Goal: Task Accomplishment & Management: Manage account settings

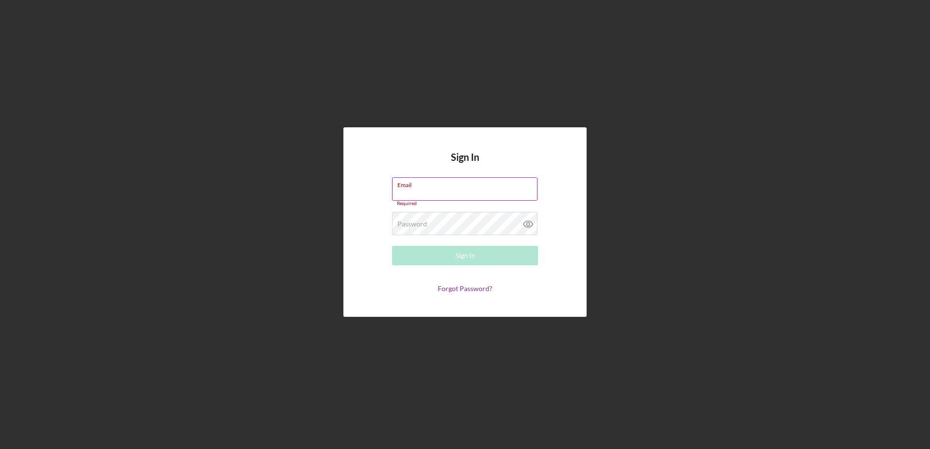
type input "[EMAIL_ADDRESS][DOMAIN_NAME]"
click at [517, 183] on div "Email [EMAIL_ADDRESS][DOMAIN_NAME] Required" at bounding box center [465, 192] width 146 height 29
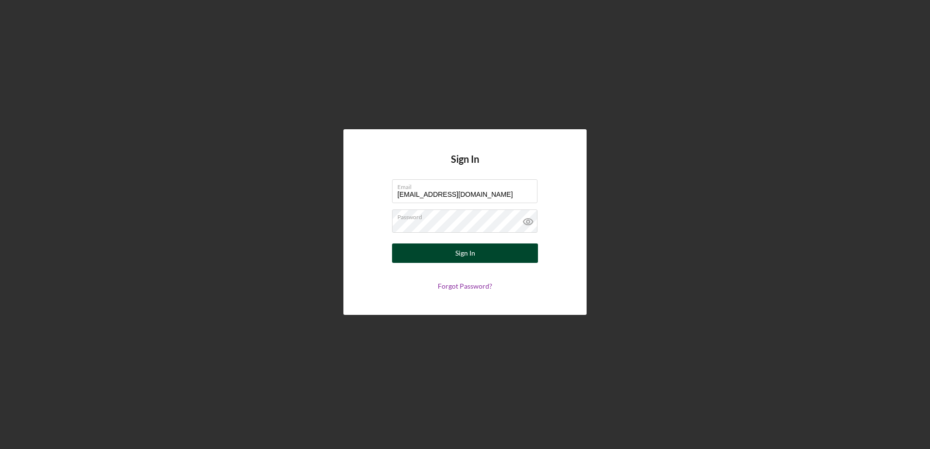
click at [402, 258] on button "Sign In" at bounding box center [465, 253] width 146 height 19
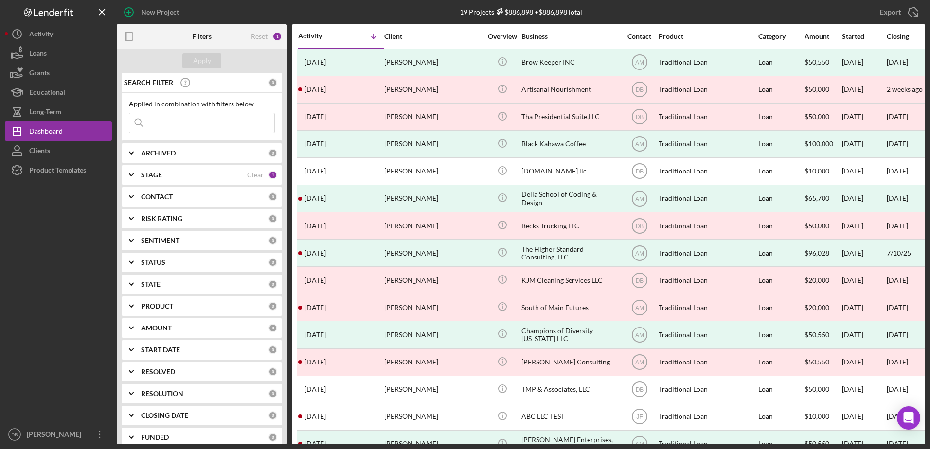
click at [238, 124] on input at bounding box center [201, 122] width 145 height 19
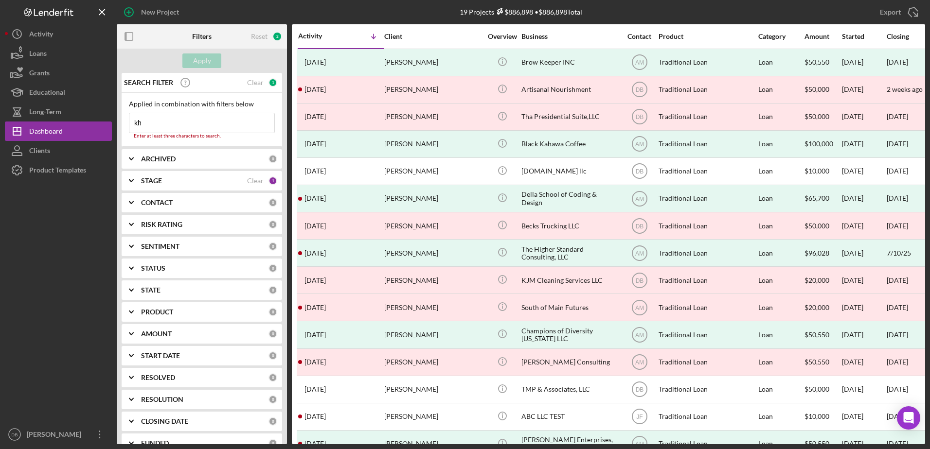
type input "khe"
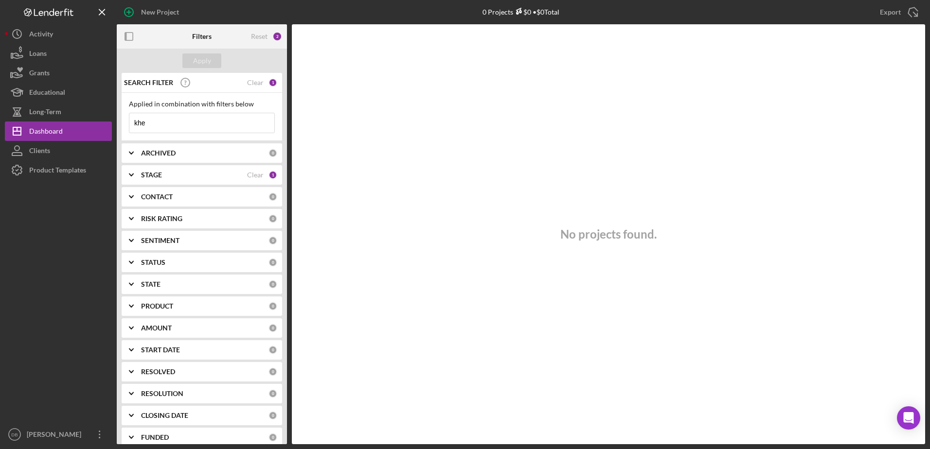
click at [117, 135] on div "SEARCH FILTER Clear 1 Applied in combination with filters below khe Icon/Menu C…" at bounding box center [202, 259] width 170 height 372
type input "[PERSON_NAME]"
drag, startPoint x: 685, startPoint y: 367, endPoint x: 666, endPoint y: 360, distance: 20.6
click at [666, 360] on div "No projects found." at bounding box center [608, 234] width 633 height 420
click at [201, 173] on div "STAGE" at bounding box center [194, 175] width 106 height 8
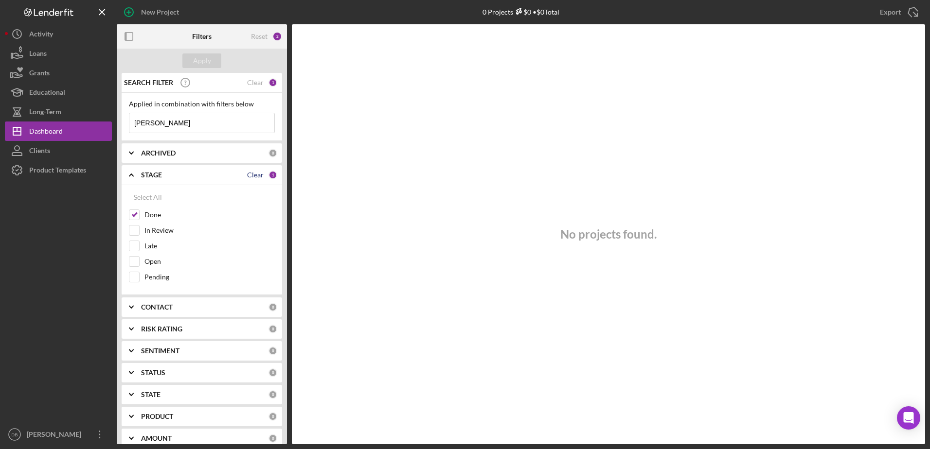
click at [259, 175] on div "Clear" at bounding box center [255, 175] width 17 height 8
checkbox input "false"
click at [204, 61] on div "Apply" at bounding box center [202, 60] width 18 height 15
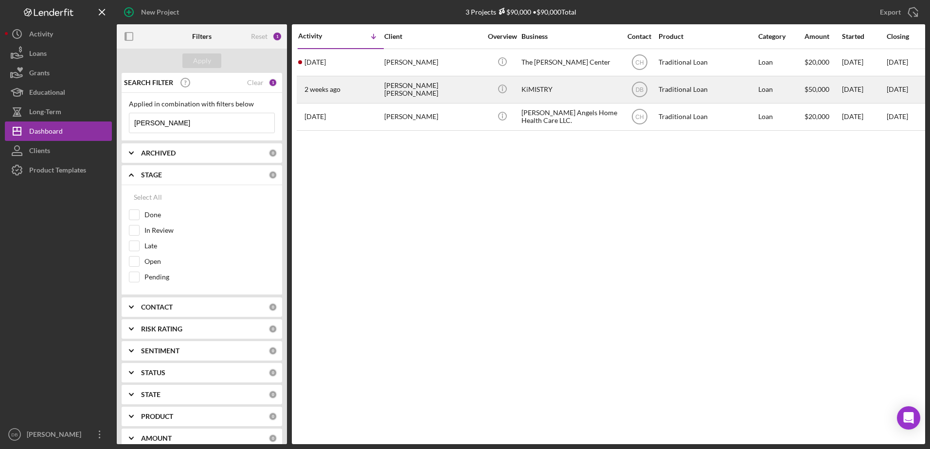
click at [432, 94] on div "[PERSON_NAME] [PERSON_NAME]" at bounding box center [432, 90] width 97 height 26
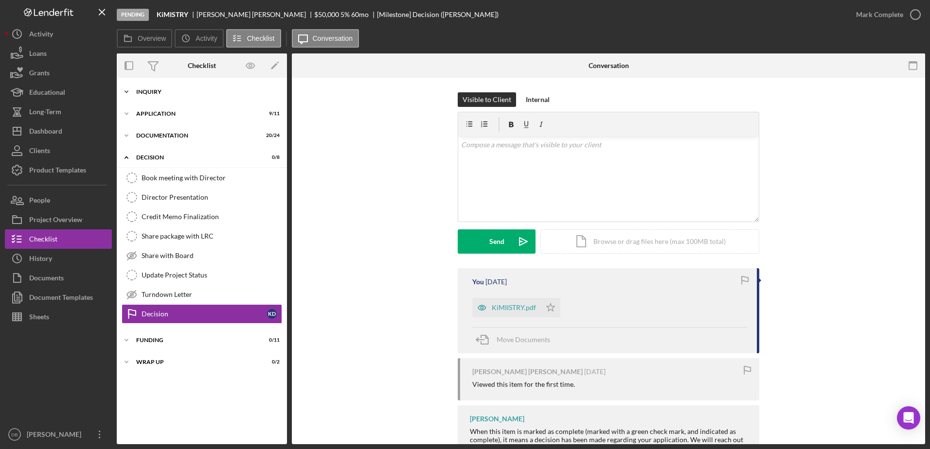
click at [154, 92] on div "Inquiry" at bounding box center [205, 92] width 139 height 6
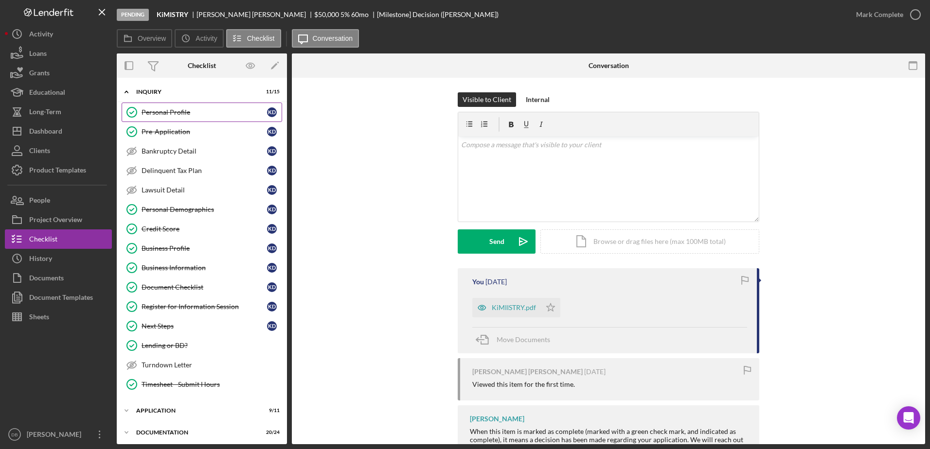
click at [174, 121] on link "Personal Profile Personal Profile K D" at bounding box center [202, 112] width 160 height 19
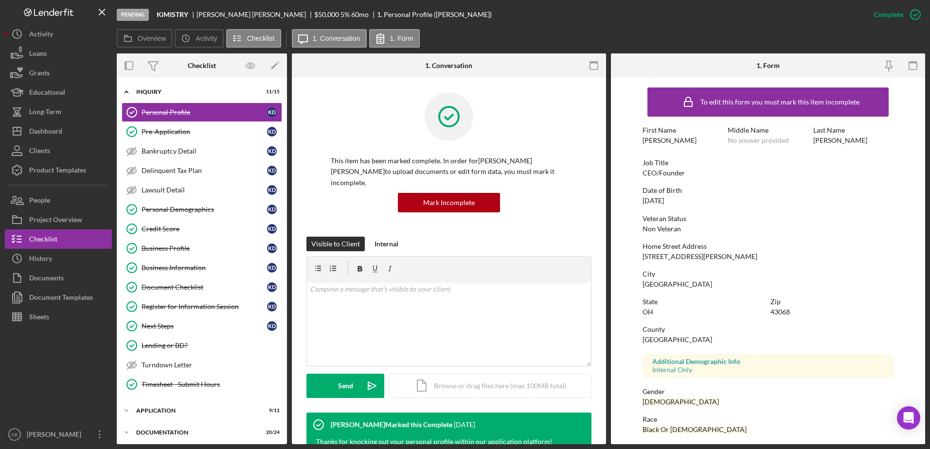
drag, startPoint x: 150, startPoint y: 93, endPoint x: 192, endPoint y: 173, distance: 89.8
click at [151, 92] on div "Inquiry" at bounding box center [195, 92] width 119 height 6
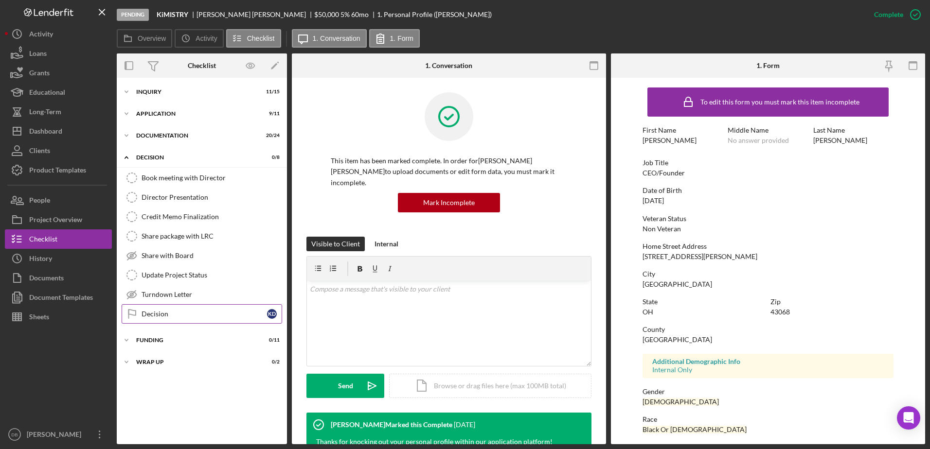
click at [187, 315] on div "Decision" at bounding box center [204, 314] width 125 height 8
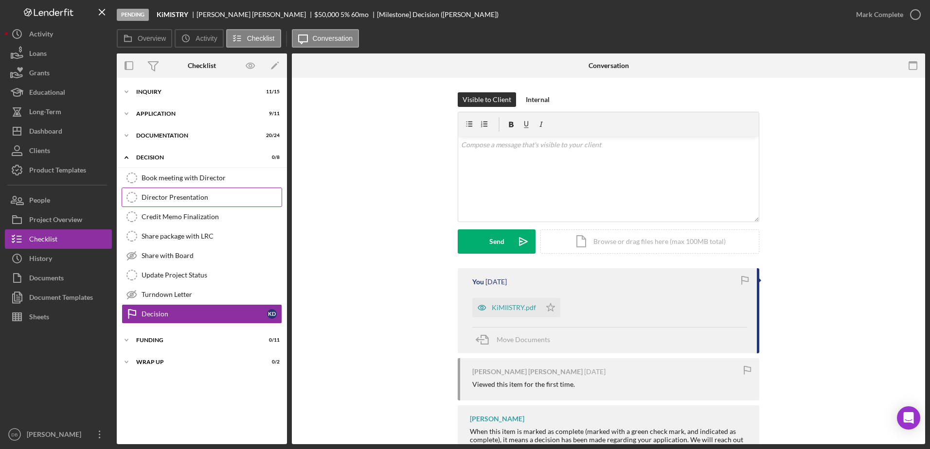
click at [171, 194] on div "Director Presentation" at bounding box center [212, 198] width 140 height 8
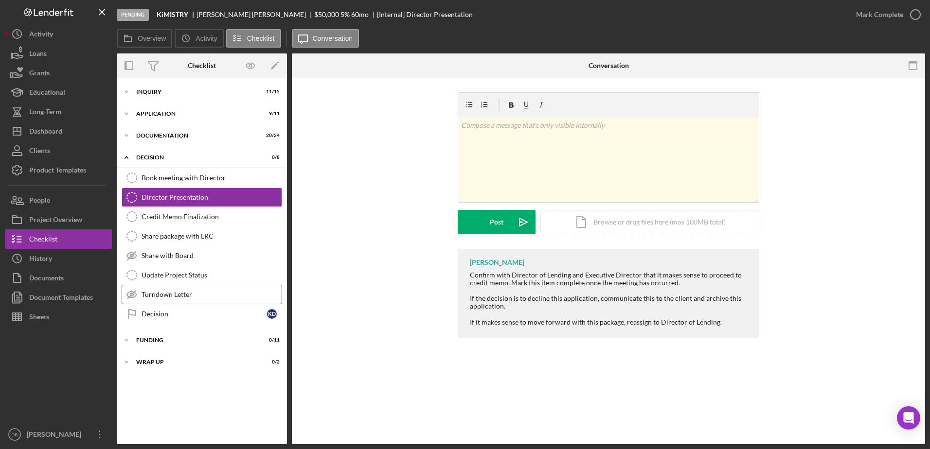
click at [175, 292] on div "Turndown Letter" at bounding box center [212, 295] width 140 height 8
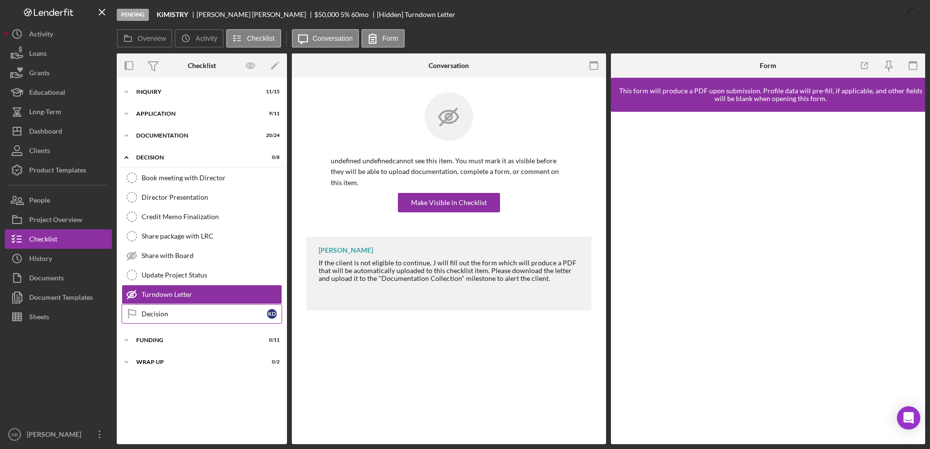
click at [164, 316] on div "Decision" at bounding box center [204, 314] width 125 height 8
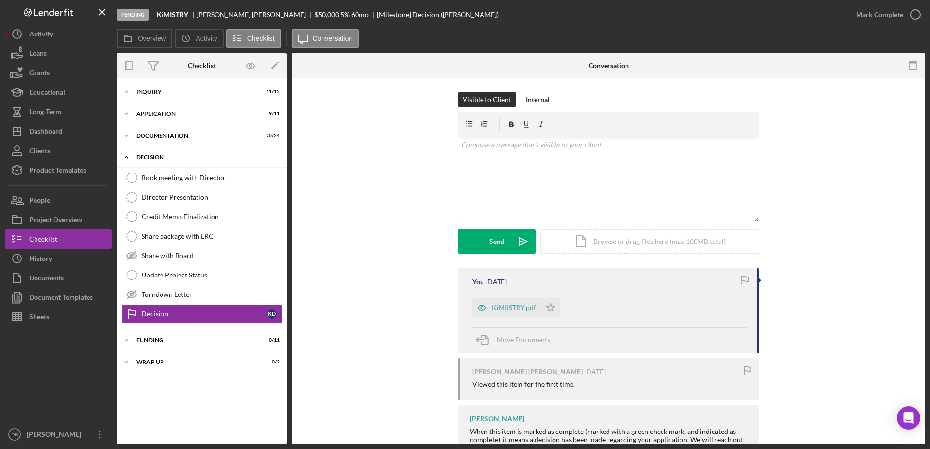
click at [161, 158] on div "Decision" at bounding box center [205, 158] width 139 height 6
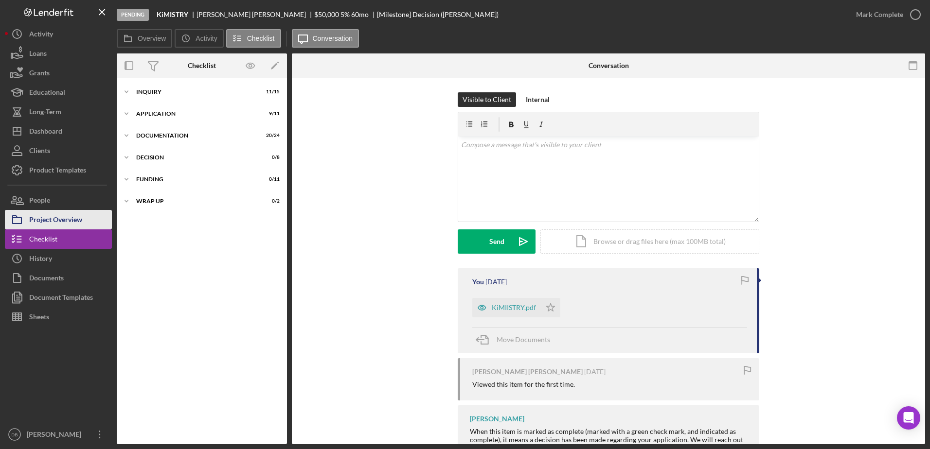
click at [45, 217] on div "Project Overview" at bounding box center [55, 221] width 53 height 22
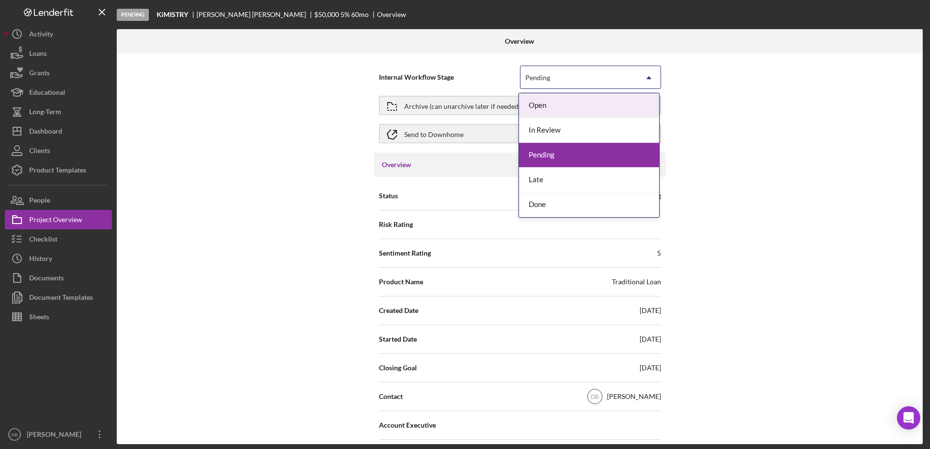
click at [549, 78] on div "Pending" at bounding box center [537, 78] width 27 height 8
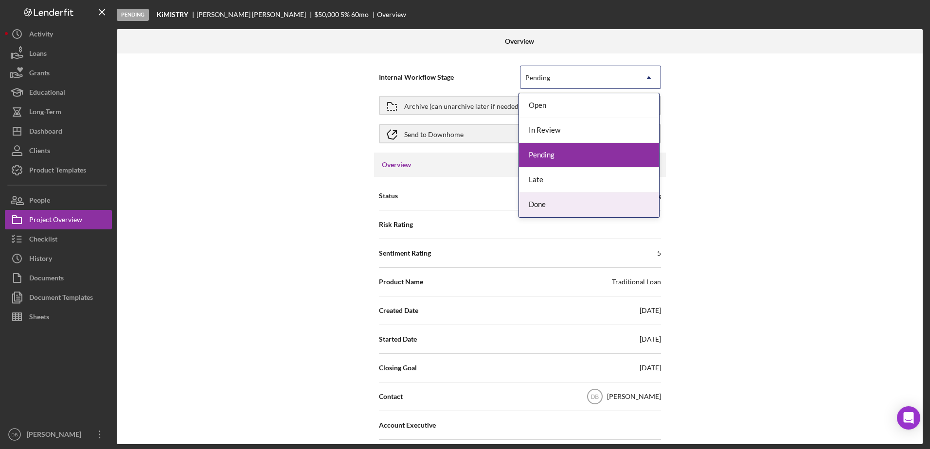
click at [531, 201] on div "Done" at bounding box center [589, 205] width 140 height 25
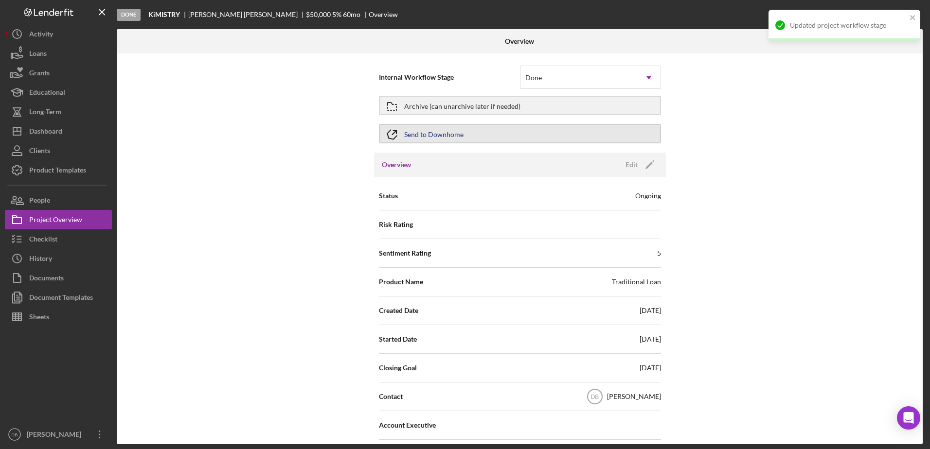
click at [427, 135] on div "Send to Downhome" at bounding box center [433, 134] width 59 height 18
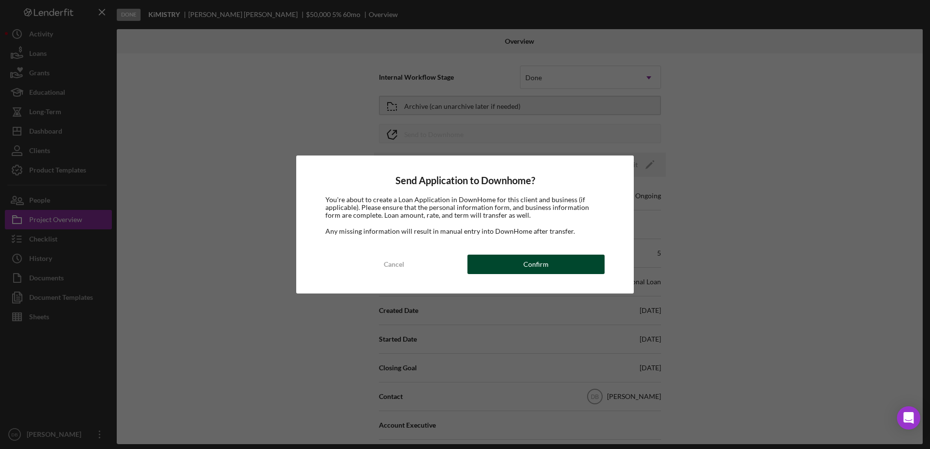
click at [536, 261] on div "Confirm" at bounding box center [535, 264] width 25 height 19
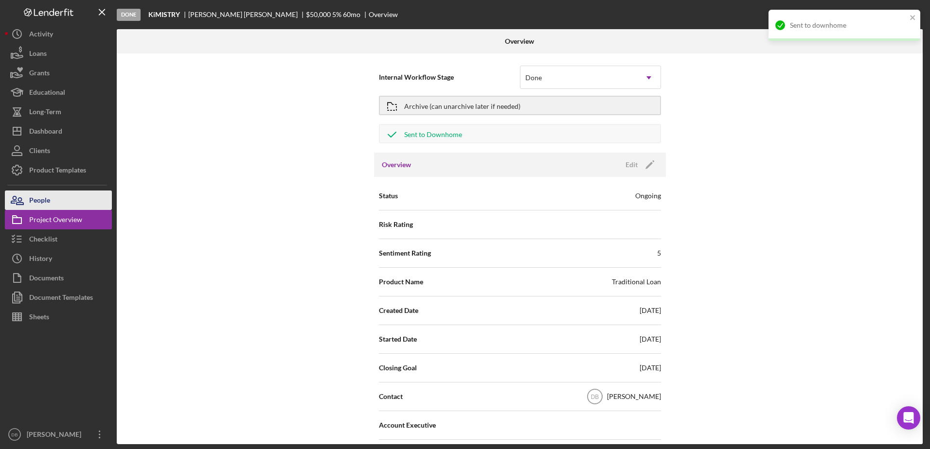
click at [29, 203] on icon "button" at bounding box center [17, 200] width 24 height 24
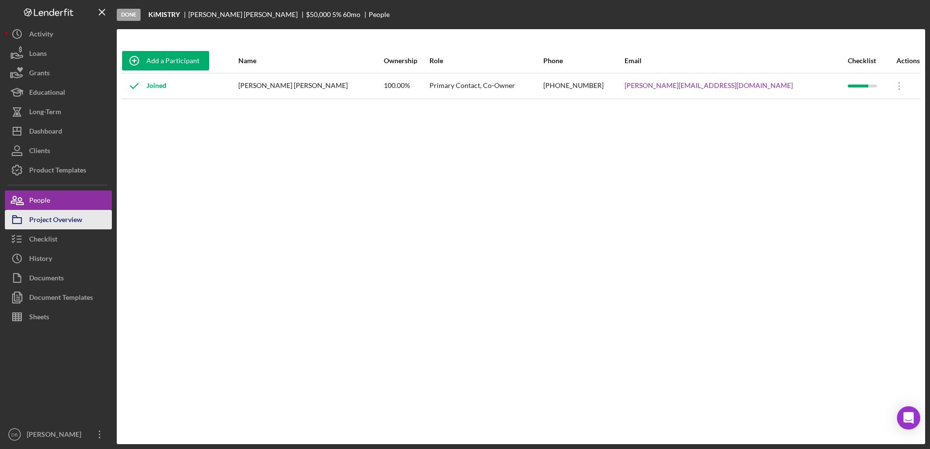
click at [41, 219] on div "Project Overview" at bounding box center [55, 221] width 53 height 22
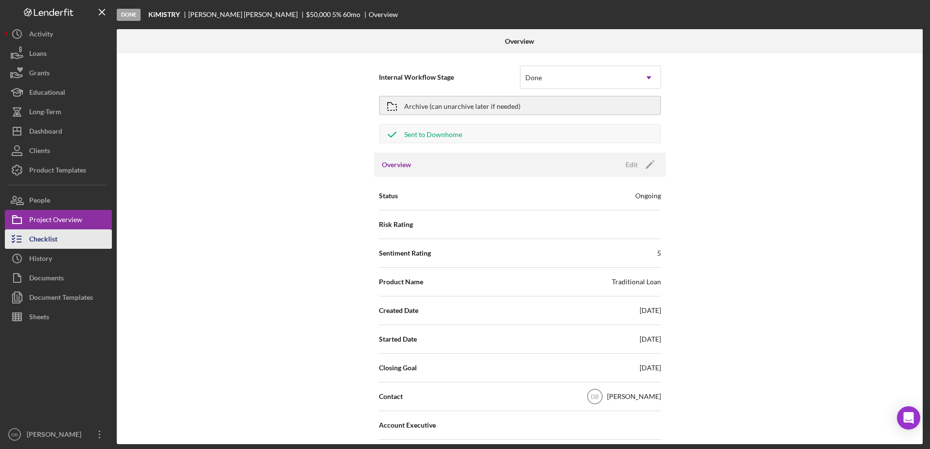
click at [50, 232] on div "Checklist" at bounding box center [43, 241] width 28 height 22
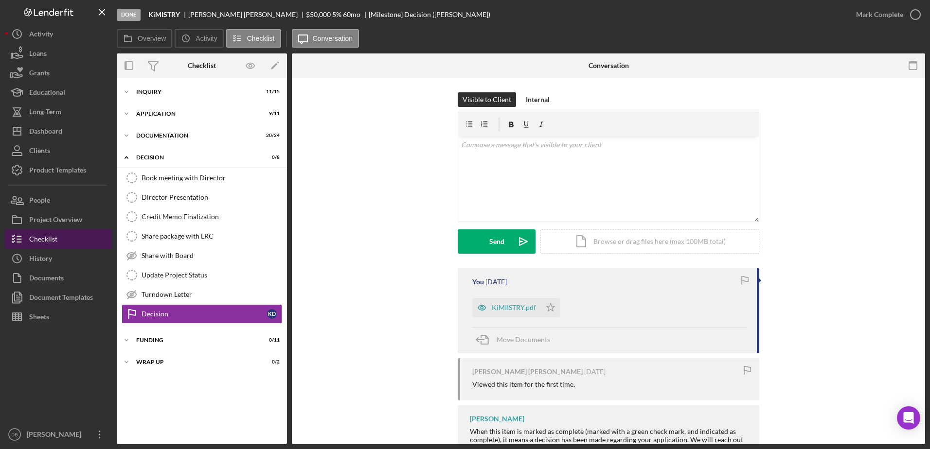
click at [56, 249] on div "Checklist" at bounding box center [43, 241] width 28 height 22
click at [56, 259] on button "Icon/History History" at bounding box center [58, 258] width 107 height 19
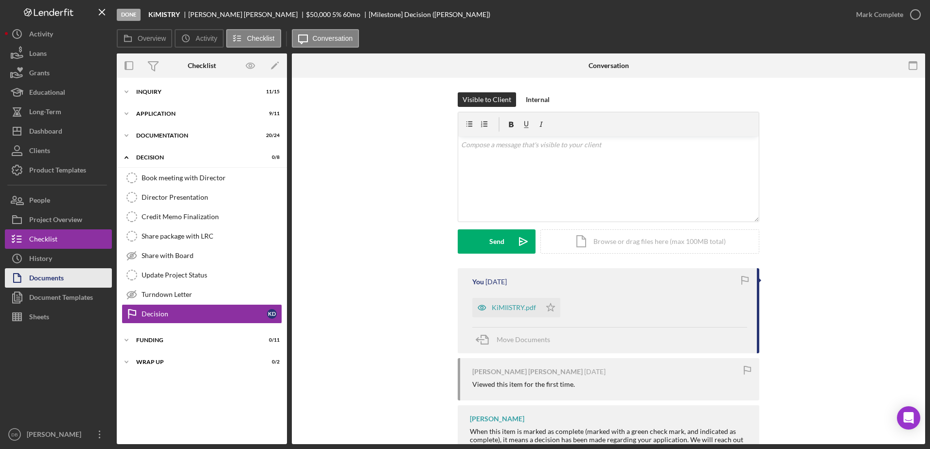
click at [58, 274] on div "Documents" at bounding box center [46, 279] width 35 height 22
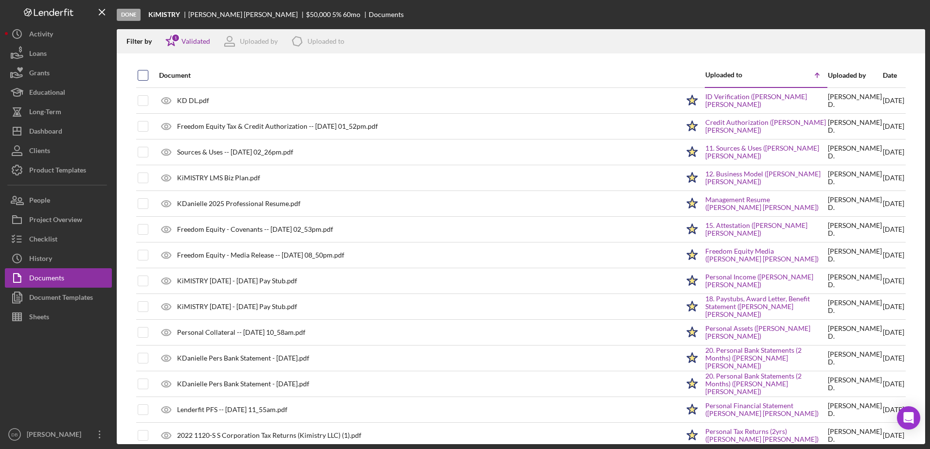
click at [142, 75] on input "checkbox" at bounding box center [143, 76] width 10 height 10
checkbox input "true"
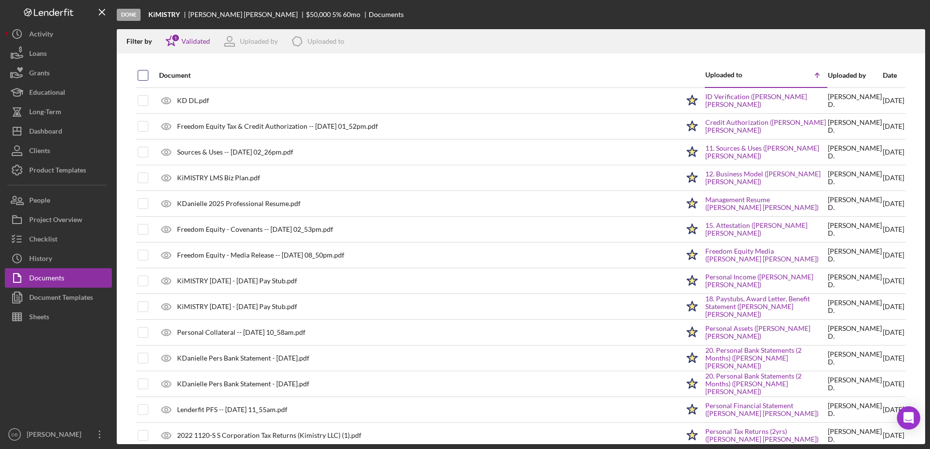
checkbox input "true"
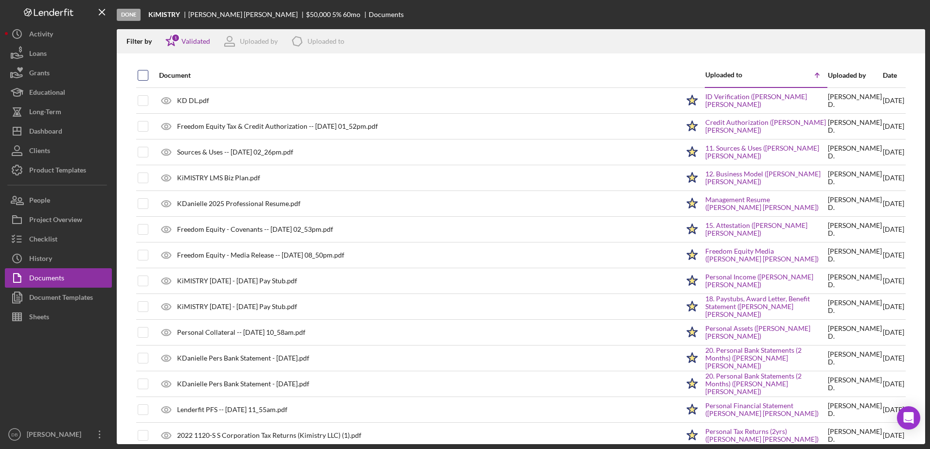
checkbox input "true"
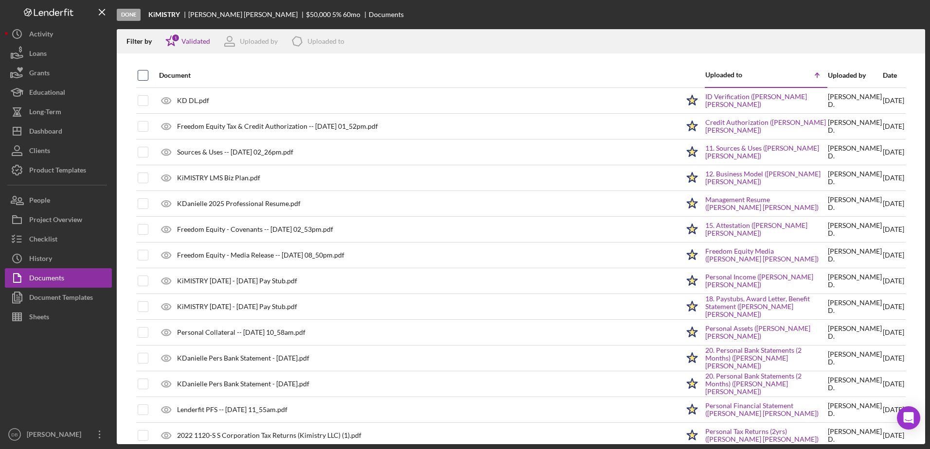
checkbox input "true"
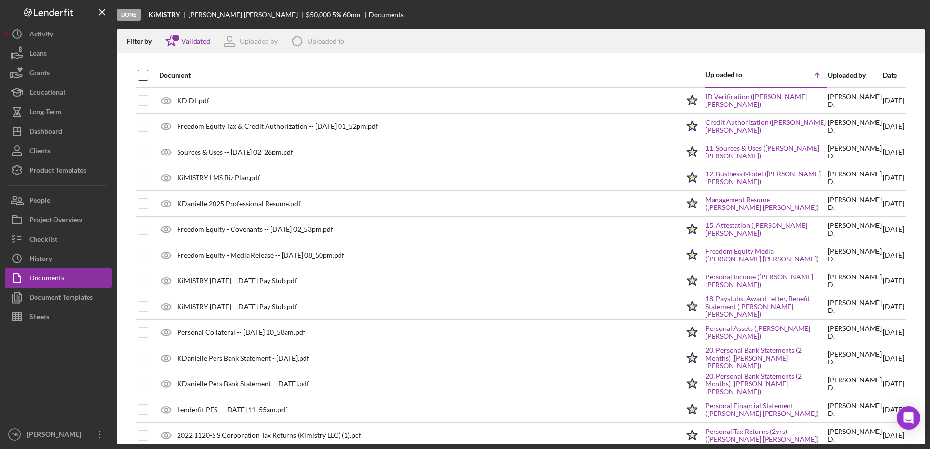
checkbox input "true"
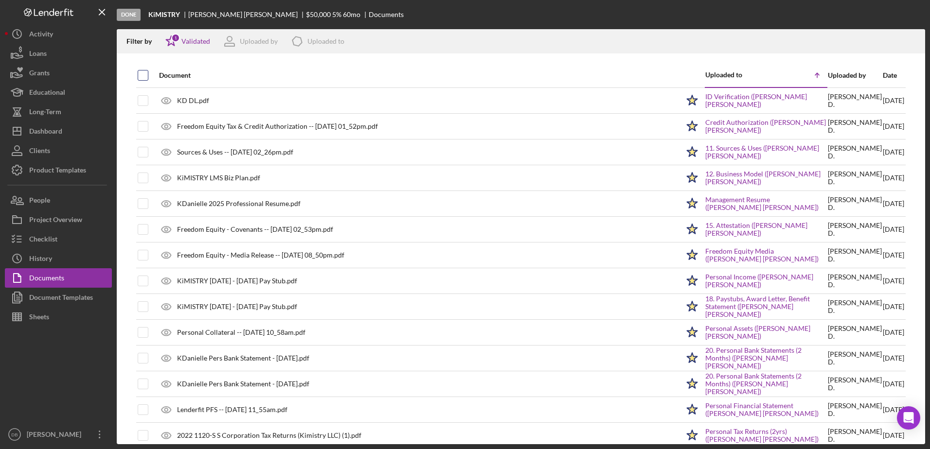
checkbox input "true"
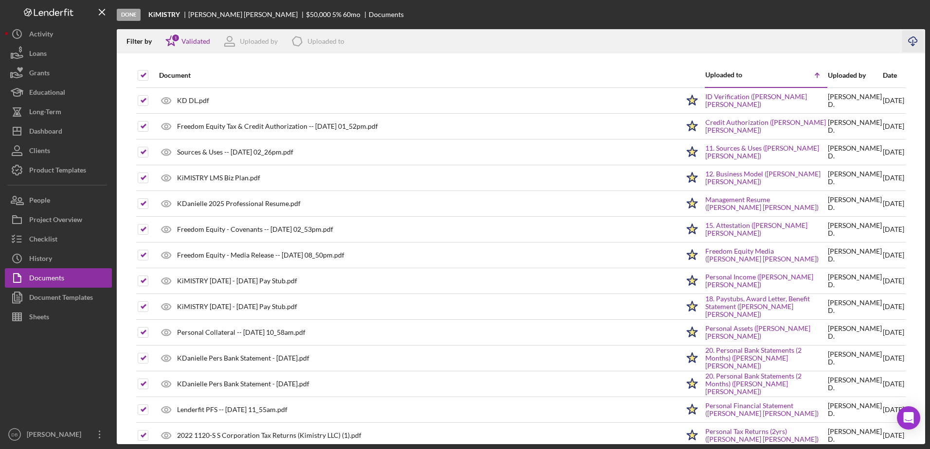
click at [908, 41] on icon "Icon/Download" at bounding box center [913, 42] width 22 height 22
click at [598, 54] on div at bounding box center [521, 58] width 808 height 10
click at [66, 221] on div "Project Overview" at bounding box center [55, 221] width 53 height 22
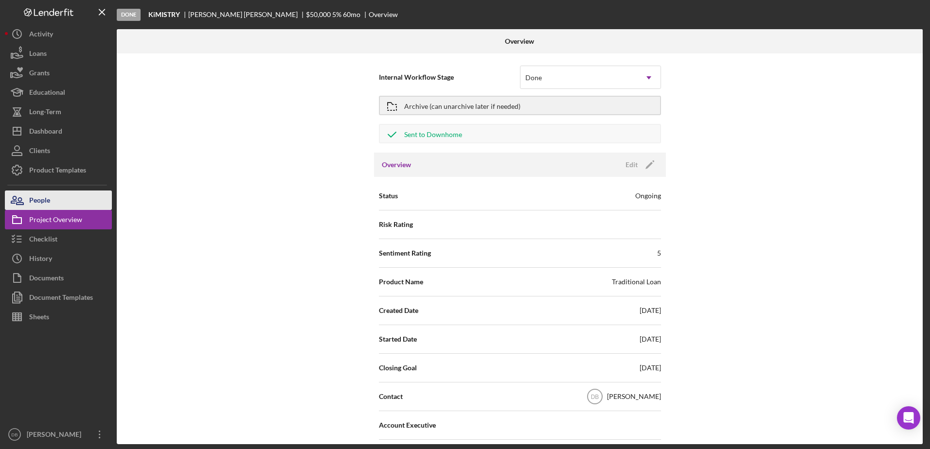
click at [53, 205] on button "People" at bounding box center [58, 200] width 107 height 19
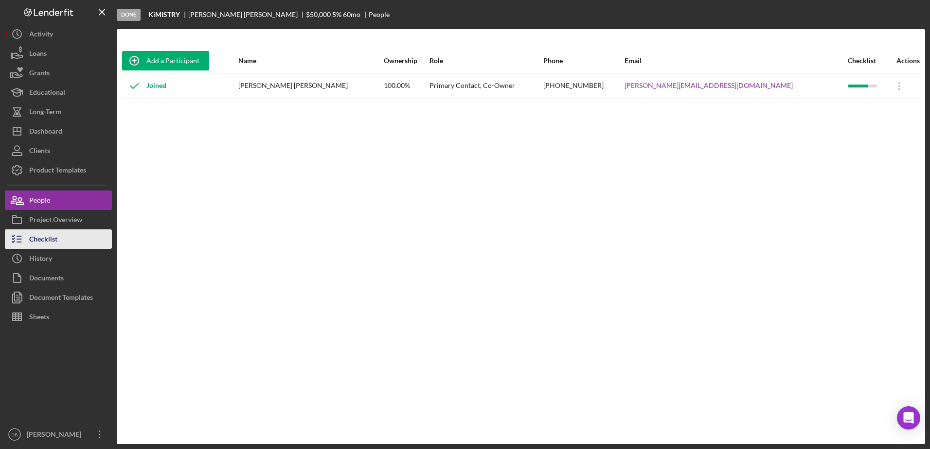
drag, startPoint x: 49, startPoint y: 277, endPoint x: 44, endPoint y: 239, distance: 37.7
click at [48, 277] on div "Documents" at bounding box center [46, 279] width 35 height 22
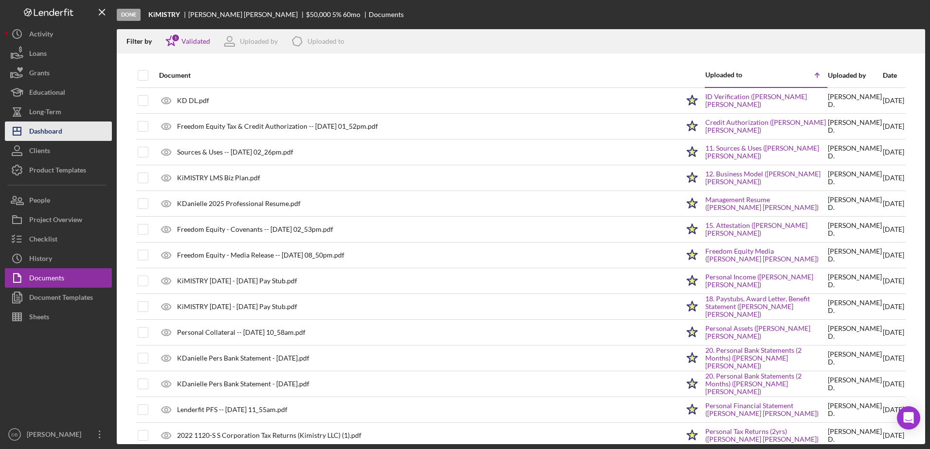
click at [65, 133] on button "Icon/Dashboard Dashboard" at bounding box center [58, 131] width 107 height 19
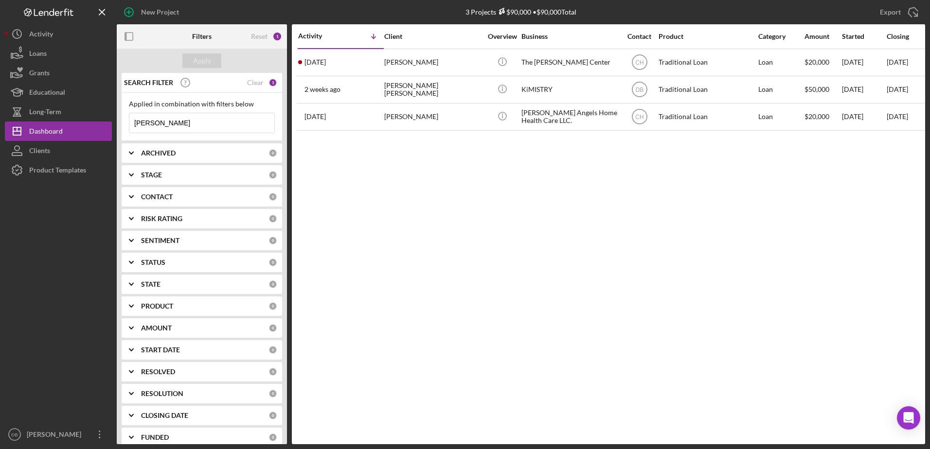
drag, startPoint x: 219, startPoint y: 125, endPoint x: 176, endPoint y: 125, distance: 43.3
click at [176, 125] on input "[PERSON_NAME]" at bounding box center [201, 122] width 145 height 19
click at [206, 61] on div "Apply" at bounding box center [202, 60] width 18 height 15
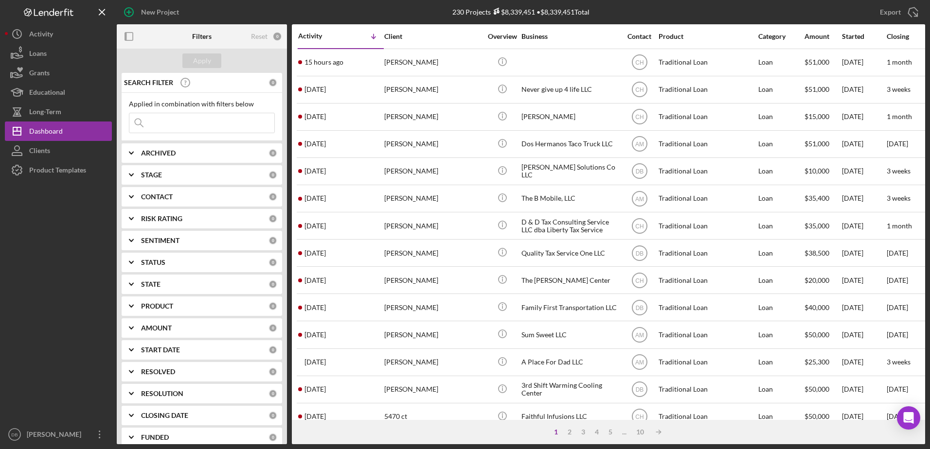
click at [214, 150] on div "ARCHIVED" at bounding box center [204, 153] width 127 height 8
click at [210, 151] on div "ARCHIVED" at bounding box center [204, 153] width 127 height 8
click at [196, 181] on div "STAGE 0" at bounding box center [209, 174] width 136 height 19
click at [191, 202] on div "CONTACT 0" at bounding box center [209, 196] width 136 height 19
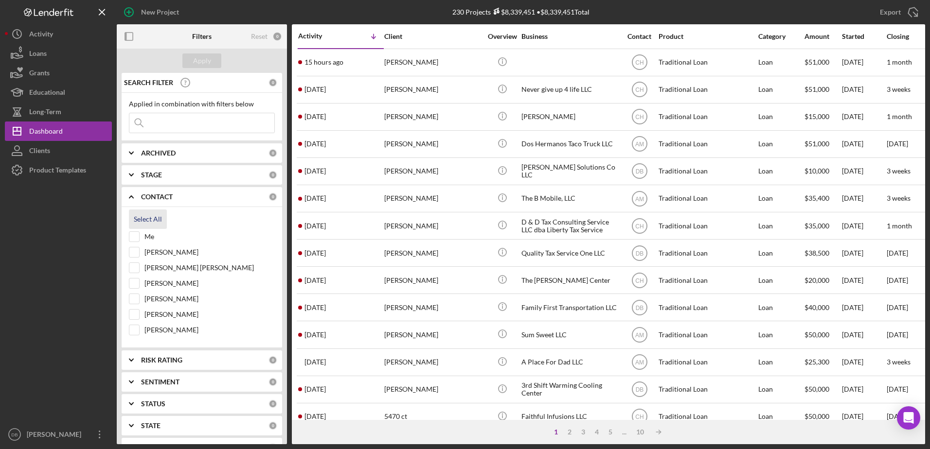
drag, startPoint x: 133, startPoint y: 232, endPoint x: 150, endPoint y: 215, distance: 24.4
click at [133, 232] on input "Me" at bounding box center [134, 237] width 10 height 10
checkbox input "true"
click at [209, 60] on div "Apply" at bounding box center [202, 60] width 18 height 15
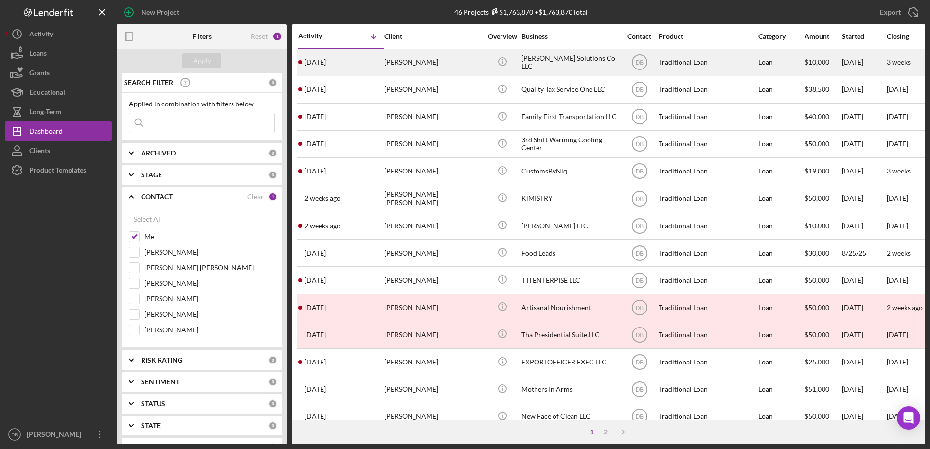
click at [462, 69] on div "[PERSON_NAME]" at bounding box center [432, 63] width 97 height 26
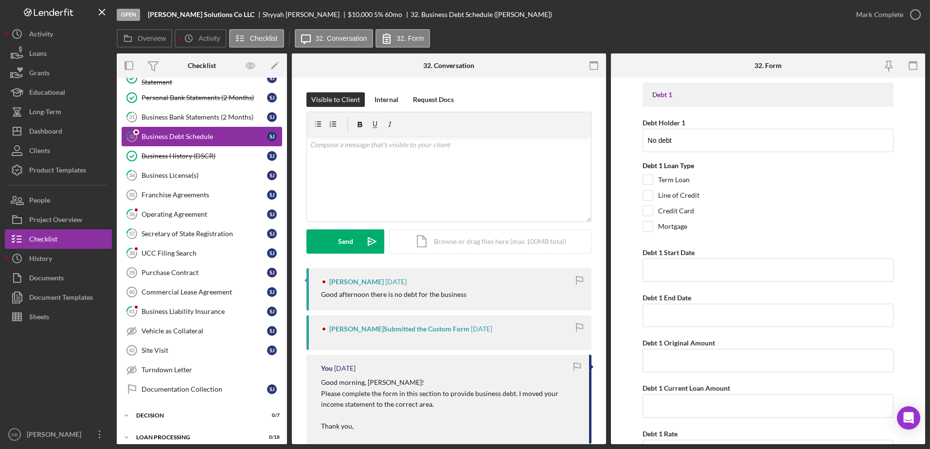
scroll to position [352, 0]
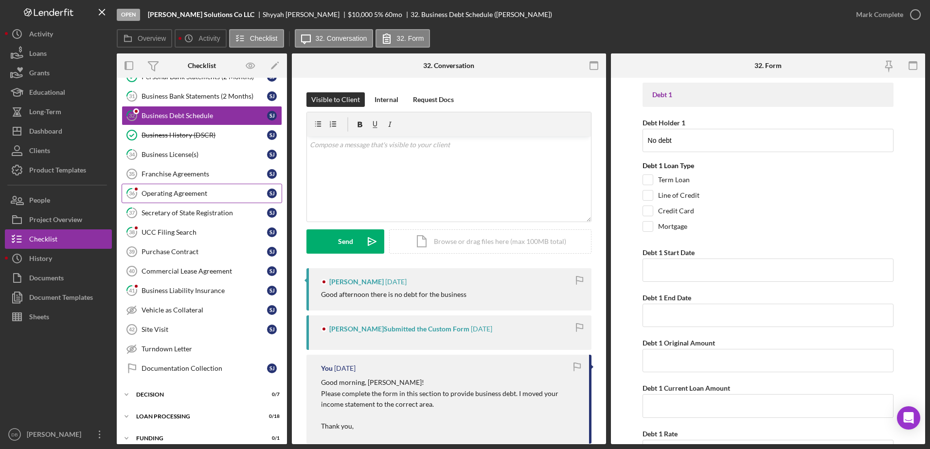
click at [180, 187] on link "36 Operating Agreement [PERSON_NAME]" at bounding box center [202, 193] width 160 height 19
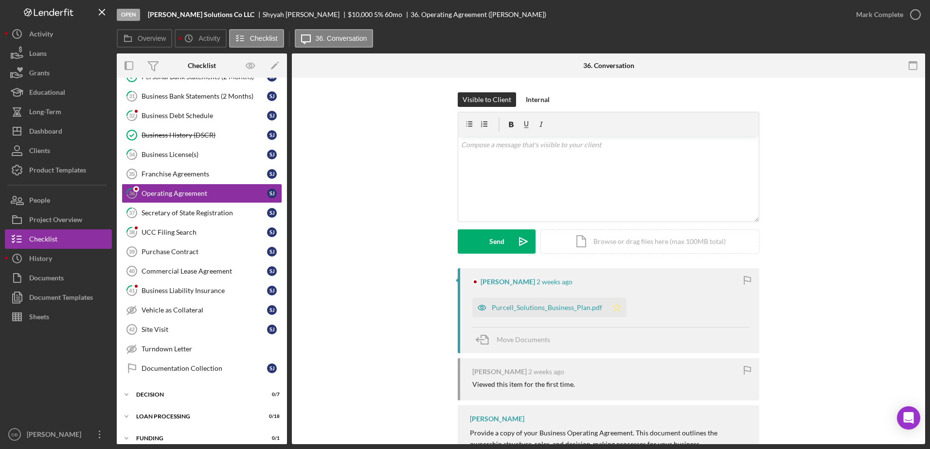
click at [615, 308] on icon "Icon/Star" at bounding box center [616, 307] width 19 height 19
click at [919, 19] on icon "button" at bounding box center [915, 14] width 24 height 24
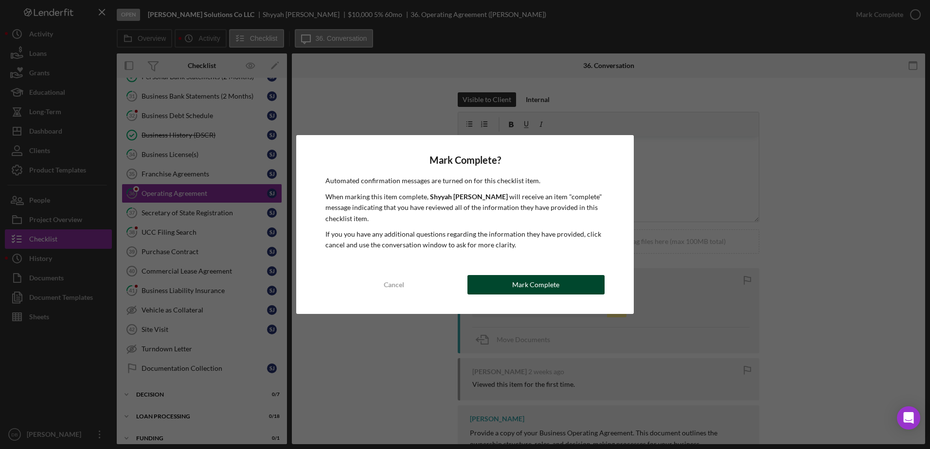
click at [524, 293] on div "Mark Complete" at bounding box center [535, 284] width 47 height 19
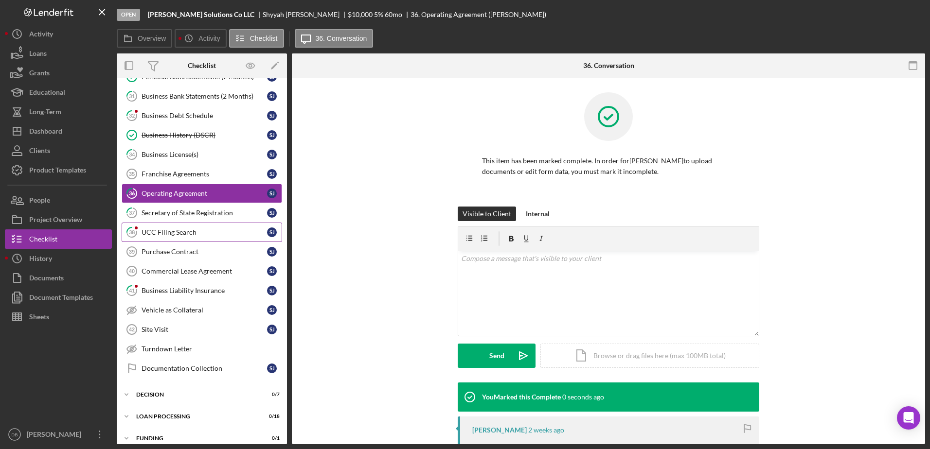
click at [172, 226] on link "38 UCC Filing Search [PERSON_NAME]" at bounding box center [202, 232] width 160 height 19
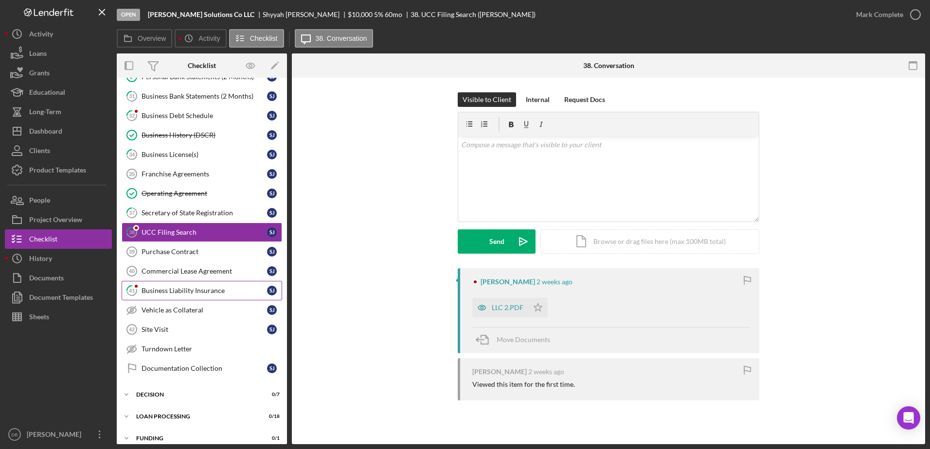
click at [147, 293] on div "Business Liability Insurance" at bounding box center [204, 291] width 125 height 8
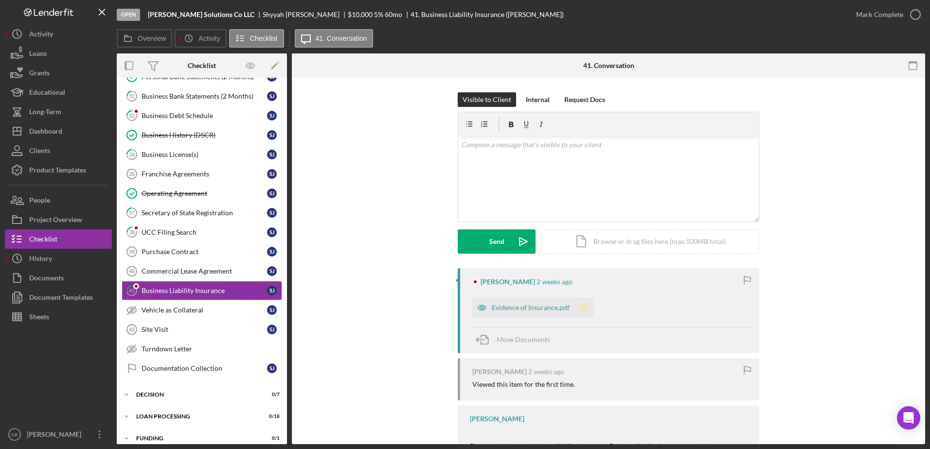
click at [584, 305] on icon "Icon/Star" at bounding box center [583, 307] width 19 height 19
click at [887, 19] on div "Mark Complete" at bounding box center [879, 14] width 47 height 19
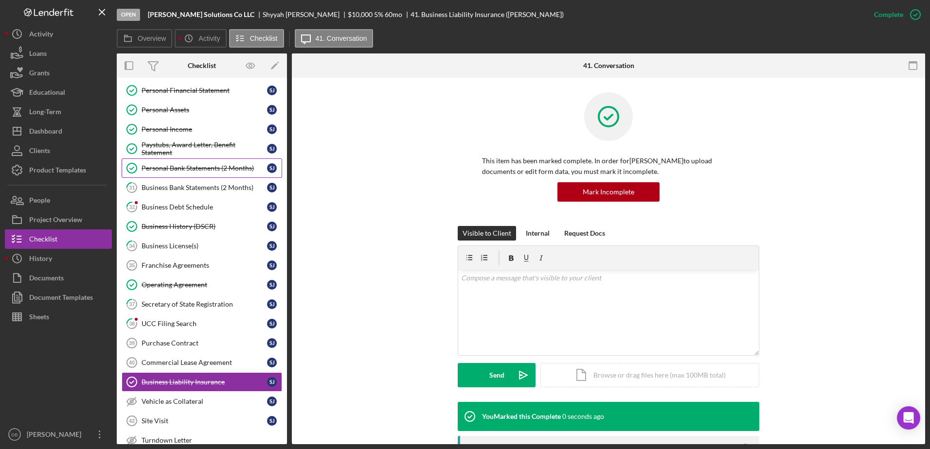
scroll to position [254, 0]
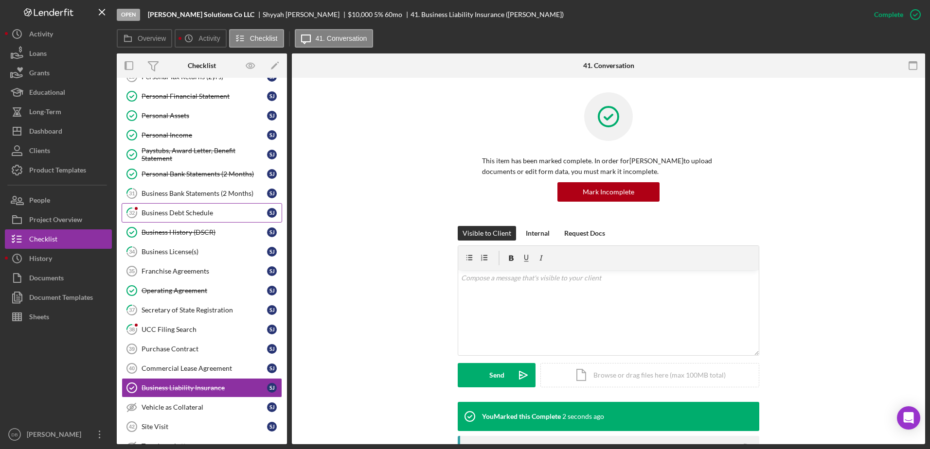
click at [166, 213] on div "Business Debt Schedule" at bounding box center [204, 213] width 125 height 8
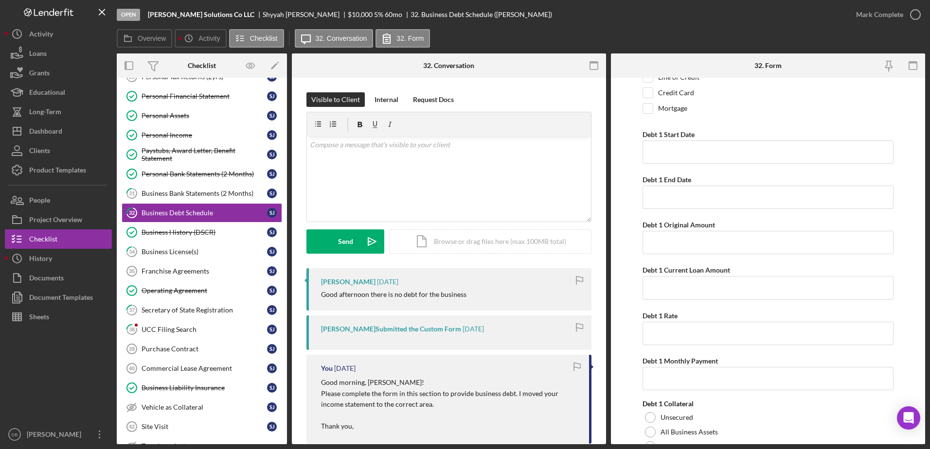
scroll to position [97, 0]
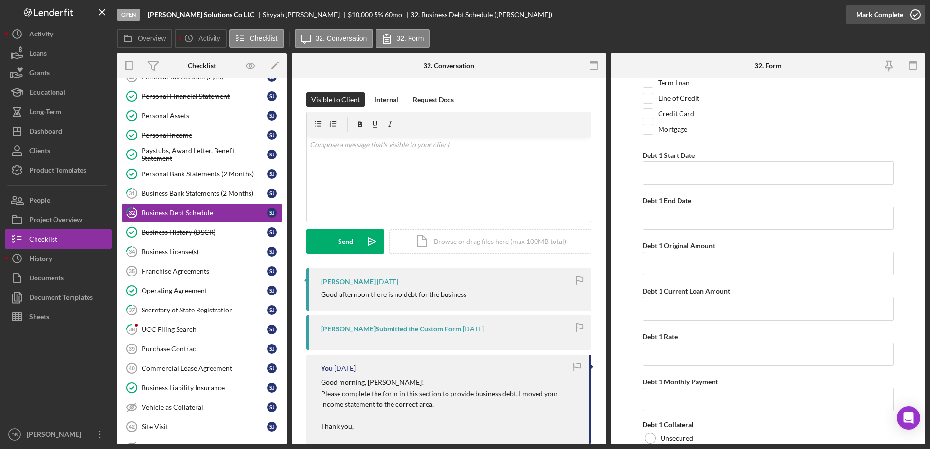
click at [900, 13] on div "Mark Complete" at bounding box center [879, 14] width 47 height 19
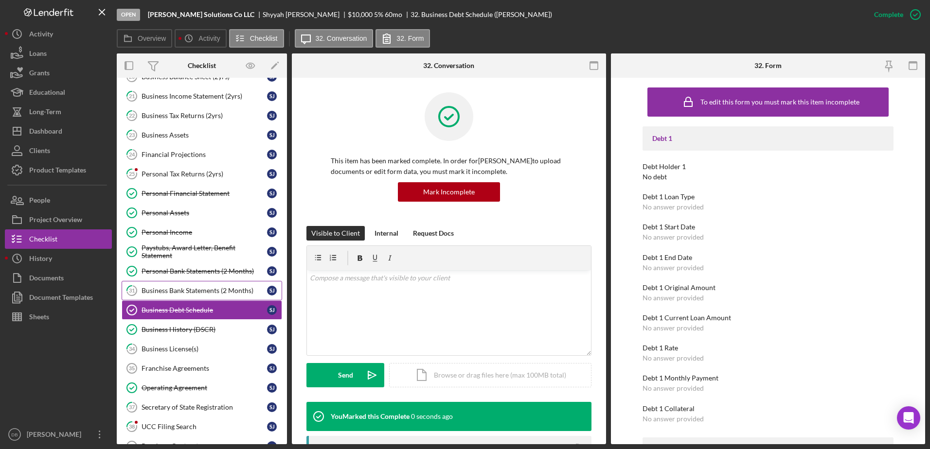
scroll to position [108, 0]
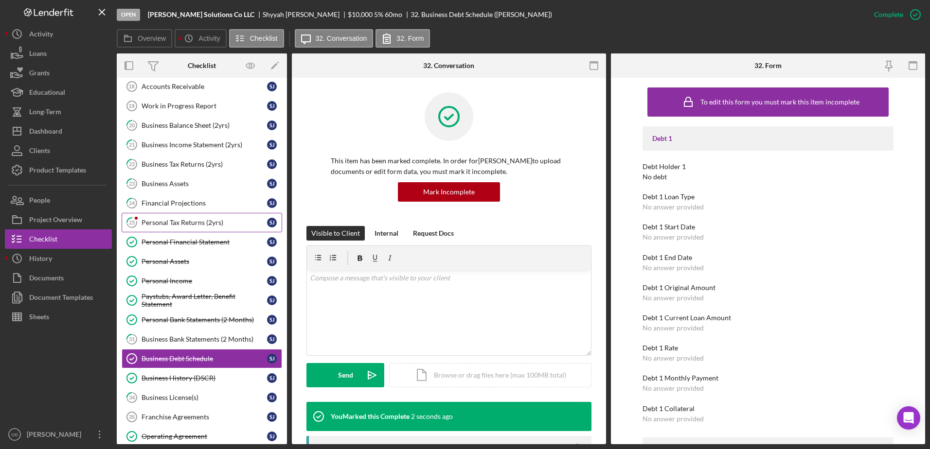
click at [205, 216] on link "25 Personal Tax Returns (2yrs) [PERSON_NAME]" at bounding box center [202, 222] width 160 height 19
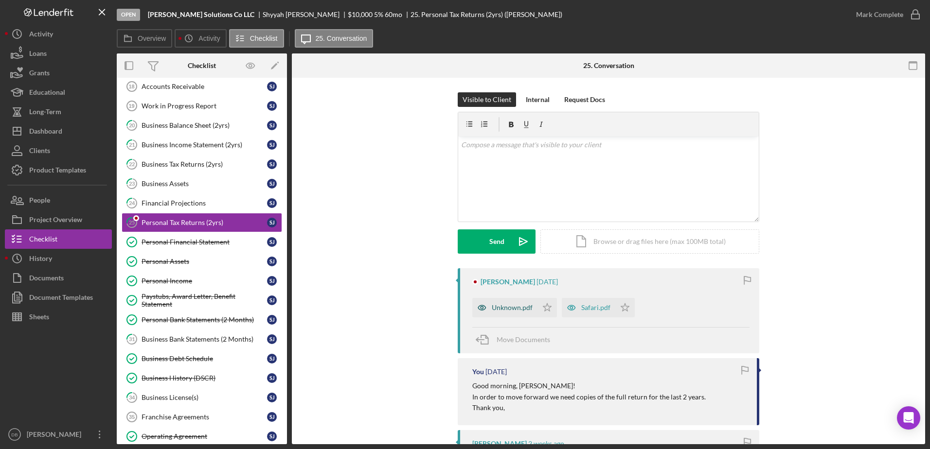
click at [497, 309] on div "Unknown.pdf" at bounding box center [512, 308] width 41 height 8
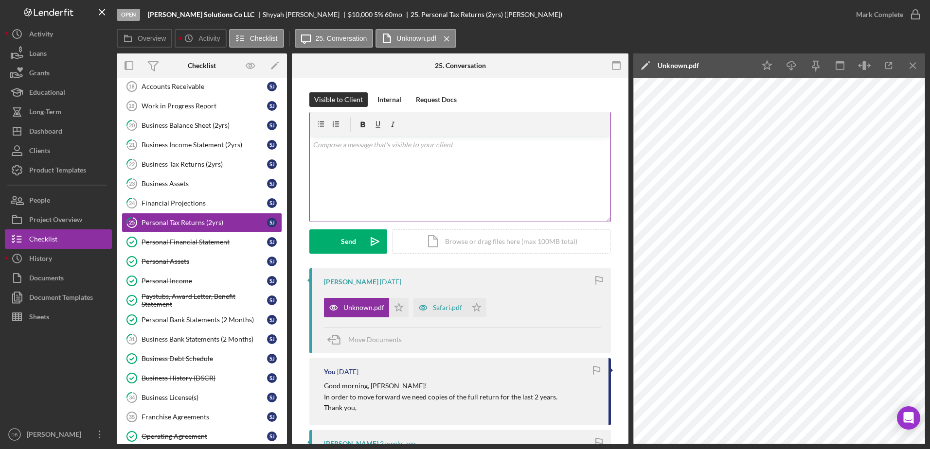
click at [446, 153] on div "v Color teal Color pink Remove color Add row above Add row below Add column bef…" at bounding box center [460, 179] width 301 height 85
click at [380, 171] on p "We need the full returns. Are you able to submit them?" at bounding box center [460, 172] width 295 height 11
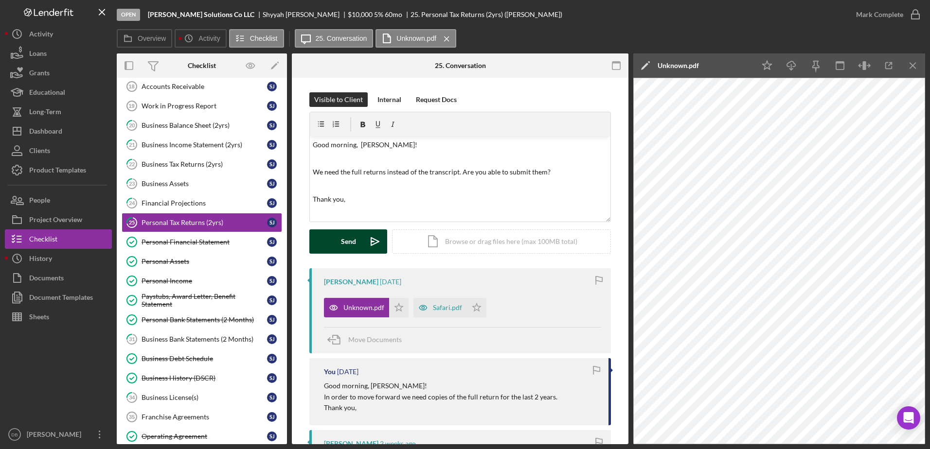
click at [344, 244] on div "Send" at bounding box center [348, 242] width 15 height 24
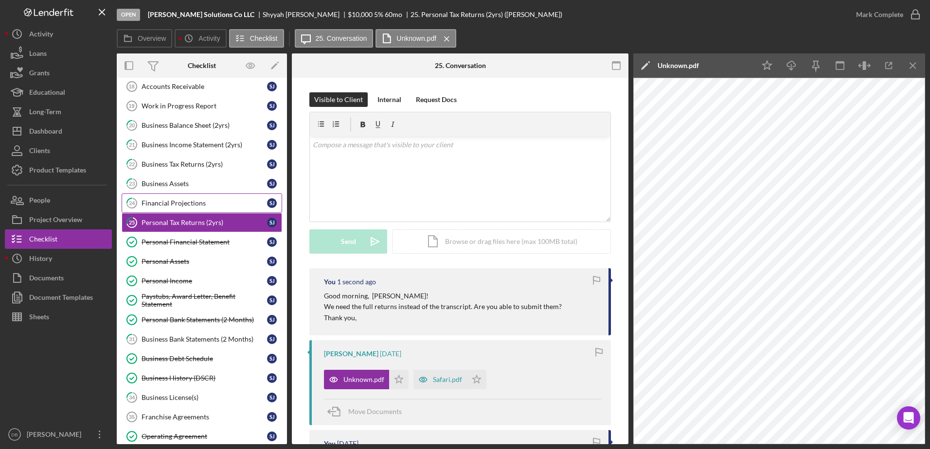
drag, startPoint x: 166, startPoint y: 204, endPoint x: 160, endPoint y: 200, distance: 7.4
click at [165, 203] on div "Financial Projections" at bounding box center [204, 203] width 125 height 8
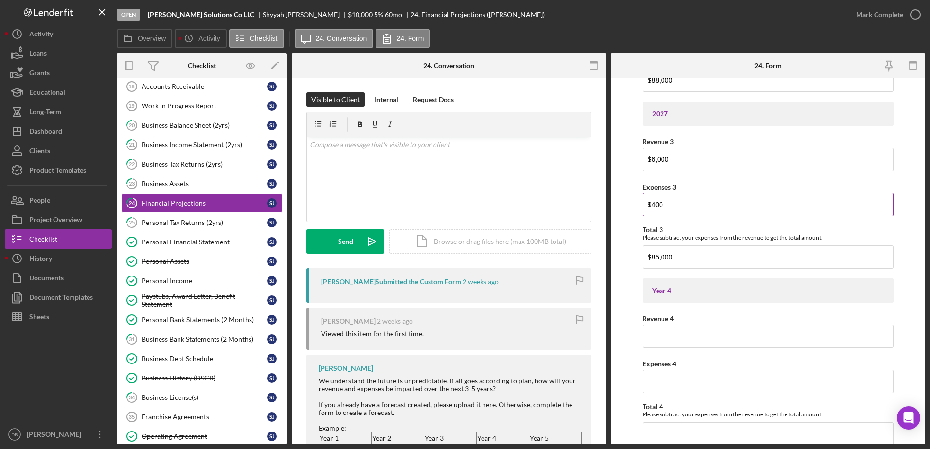
scroll to position [373, 0]
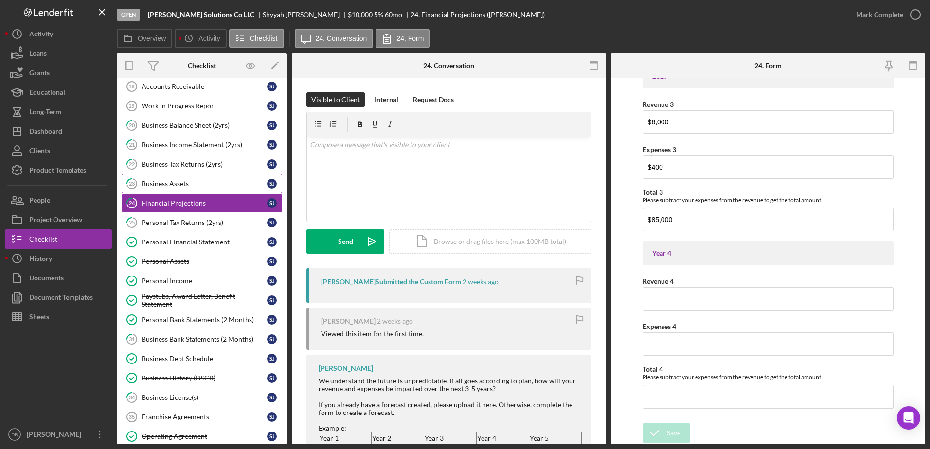
click at [161, 187] on div "Business Assets" at bounding box center [204, 184] width 125 height 8
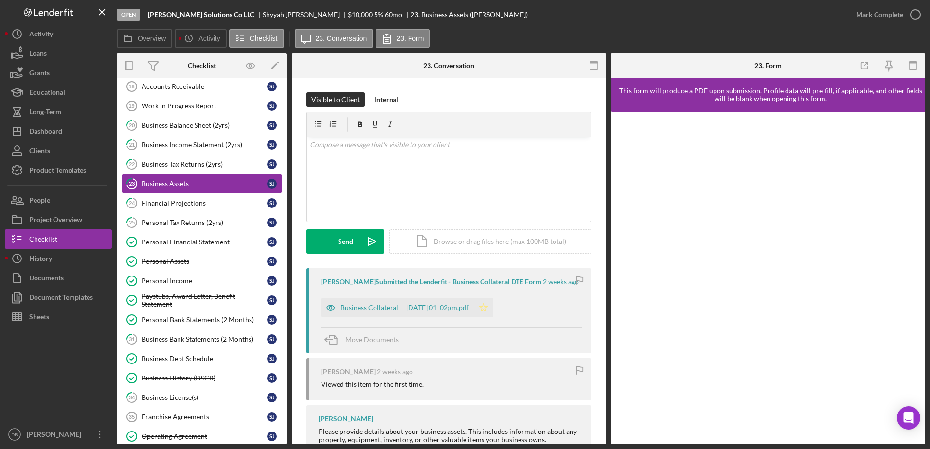
click at [493, 306] on icon "Icon/Star" at bounding box center [483, 307] width 19 height 19
click at [886, 13] on div "Mark Complete" at bounding box center [879, 14] width 47 height 19
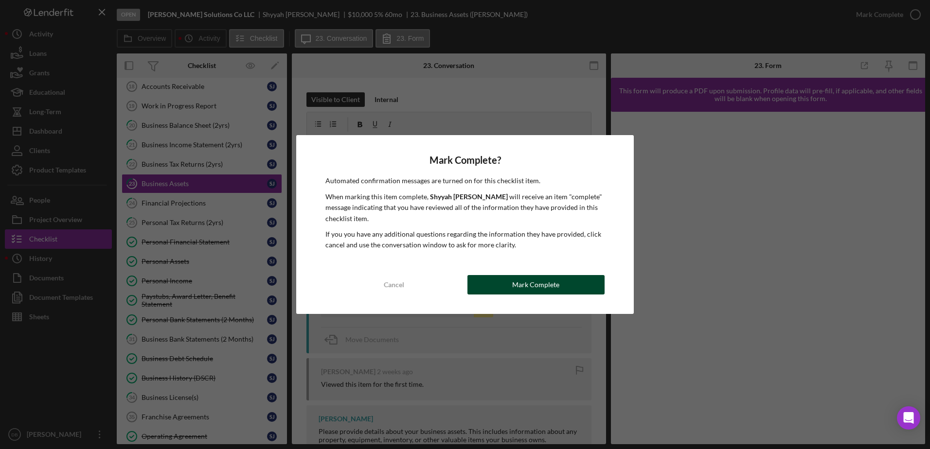
click at [550, 292] on div "Mark Complete" at bounding box center [535, 284] width 47 height 19
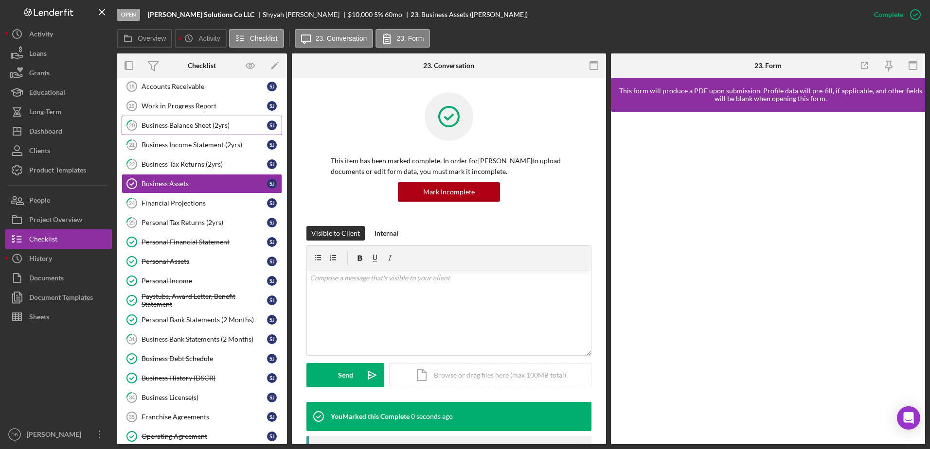
click at [191, 131] on link "20 Business Balance Sheet (2yrs) [PERSON_NAME]" at bounding box center [202, 125] width 160 height 19
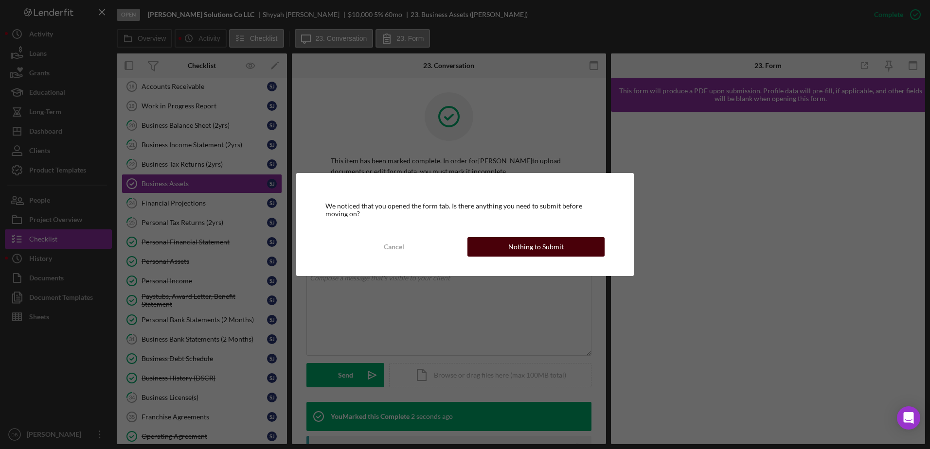
click at [548, 251] on div "Nothing to Submit" at bounding box center [535, 246] width 55 height 19
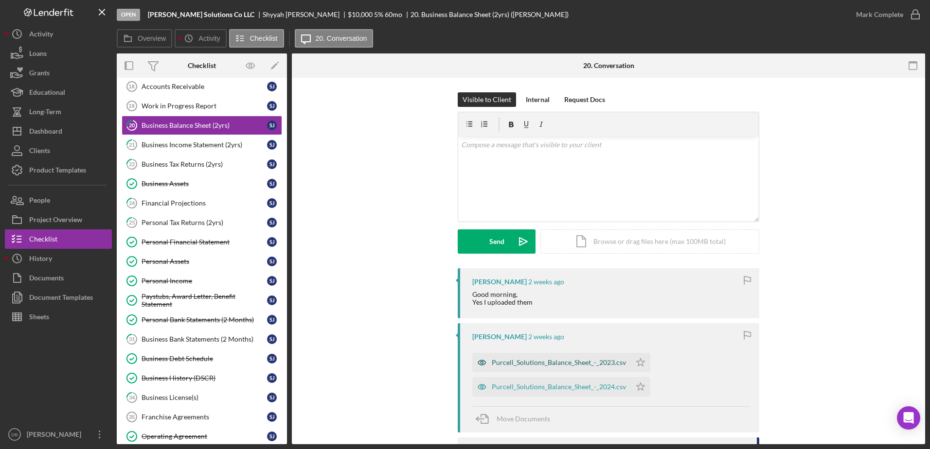
click at [543, 370] on div "Purcell_Solutions_Balance_Sheet_-_2023.csv" at bounding box center [551, 362] width 159 height 19
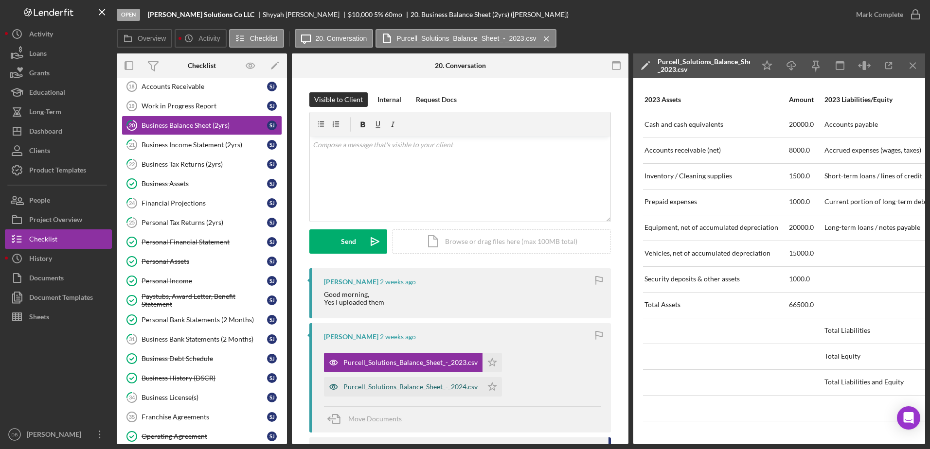
click at [393, 384] on div "Purcell_Solutions_Balance_Sheet_-_2024.csv" at bounding box center [410, 387] width 134 height 8
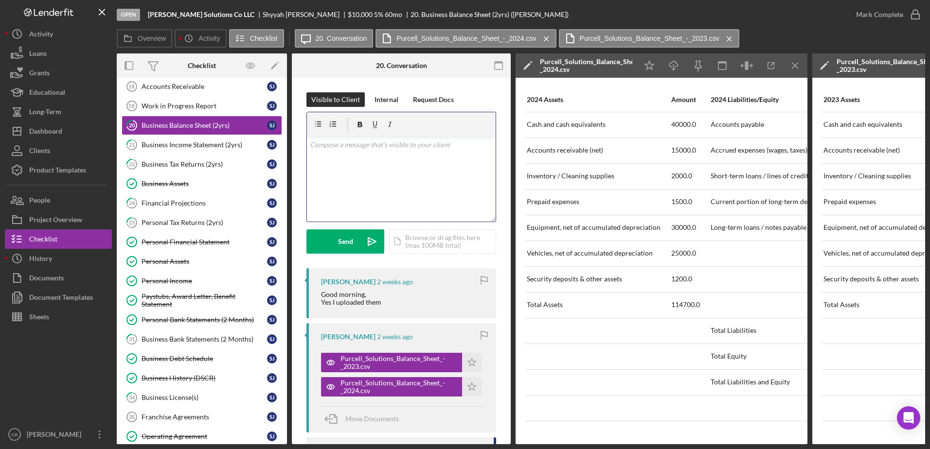
click at [370, 174] on div "v Color teal Color pink Remove color Add row above Add row below Add column bef…" at bounding box center [401, 179] width 189 height 85
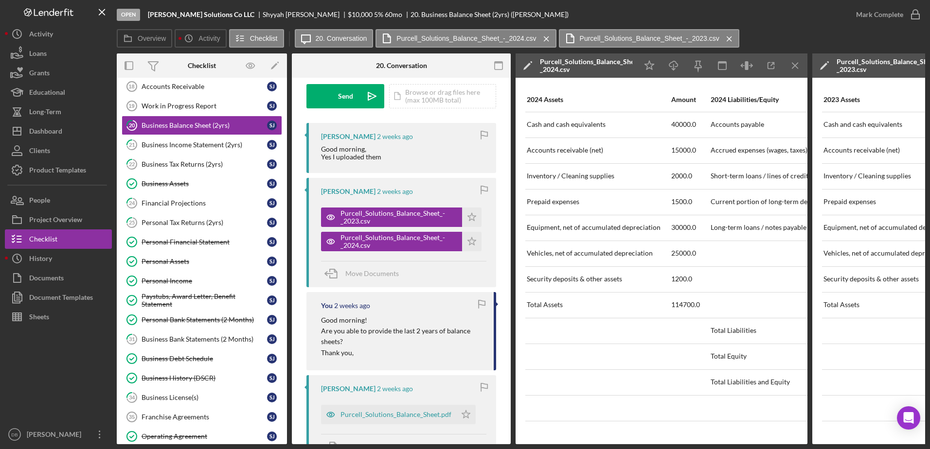
scroll to position [146, 0]
drag, startPoint x: 355, startPoint y: 98, endPoint x: 350, endPoint y: 110, distance: 13.5
click at [355, 98] on button "Send Icon/icon-invite-send" at bounding box center [345, 96] width 78 height 24
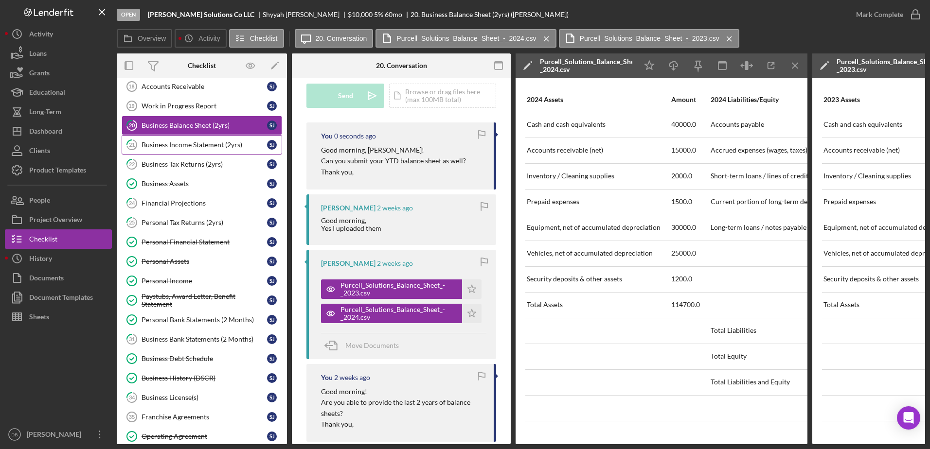
click at [185, 149] on div "Business Income Statement (2yrs)" at bounding box center [204, 145] width 125 height 8
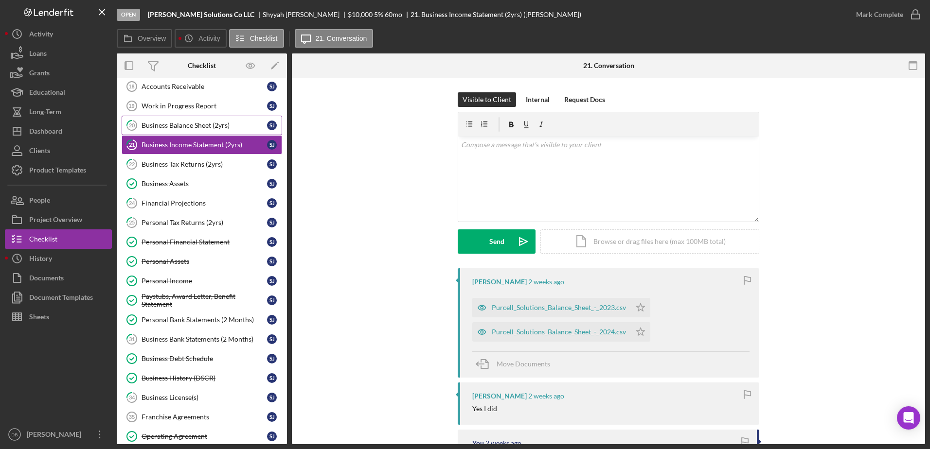
click at [201, 120] on link "20 Business Balance Sheet (2yrs) [PERSON_NAME]" at bounding box center [202, 125] width 160 height 19
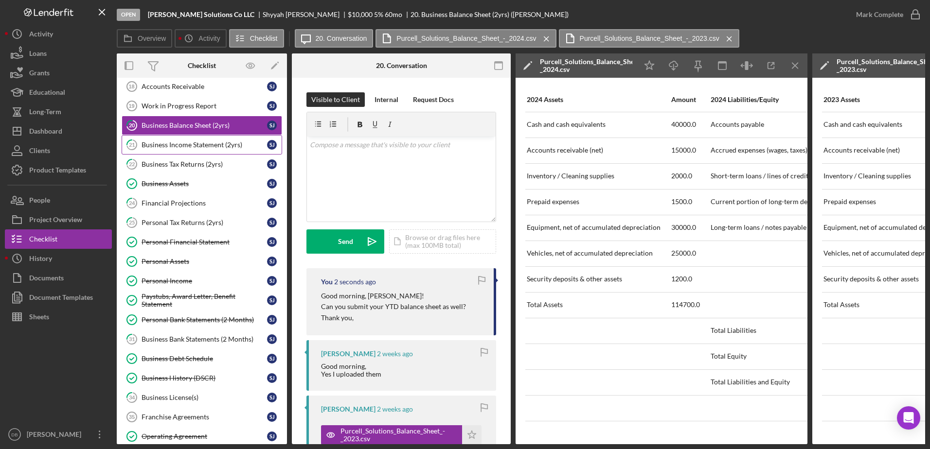
click at [210, 145] on div "Business Income Statement (2yrs)" at bounding box center [204, 145] width 125 height 8
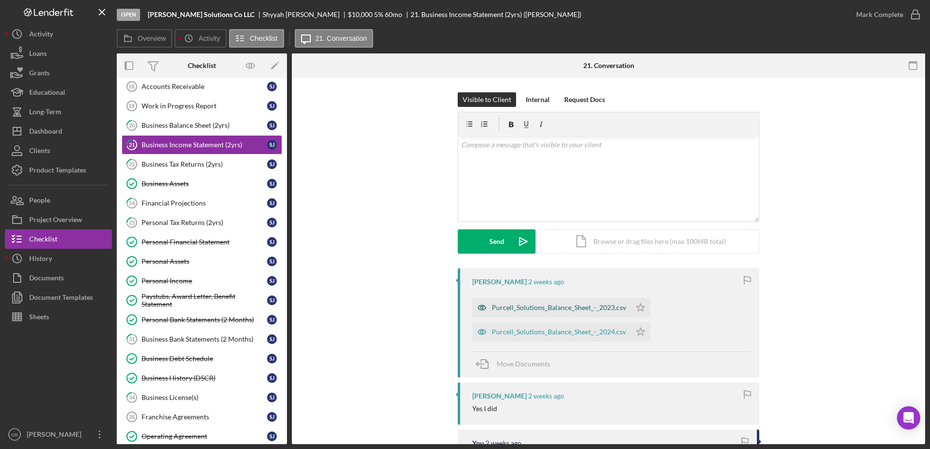
click at [541, 307] on div "Purcell_Solutions_Balance_Sheet_-_2023.csv" at bounding box center [559, 308] width 134 height 8
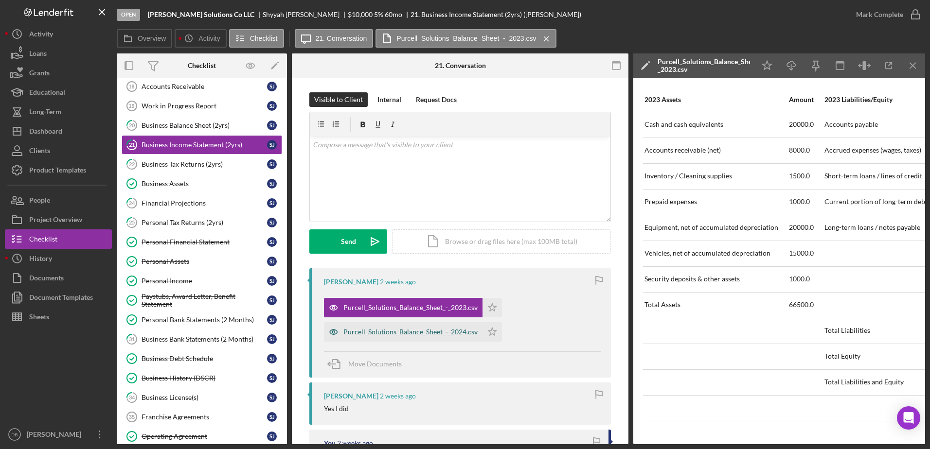
click at [435, 333] on div "Purcell_Solutions_Balance_Sheet_-_2024.csv" at bounding box center [410, 332] width 134 height 8
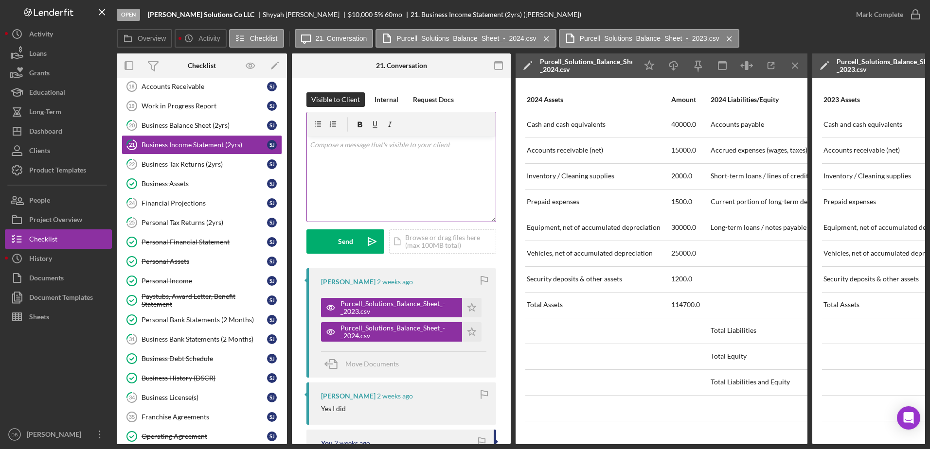
click at [409, 160] on div "v Color teal Color pink Remove color Add row above Add row below Add column bef…" at bounding box center [401, 179] width 189 height 85
click at [406, 187] on p "Can you upload your income statement here? we have your balance sheets" at bounding box center [401, 178] width 183 height 22
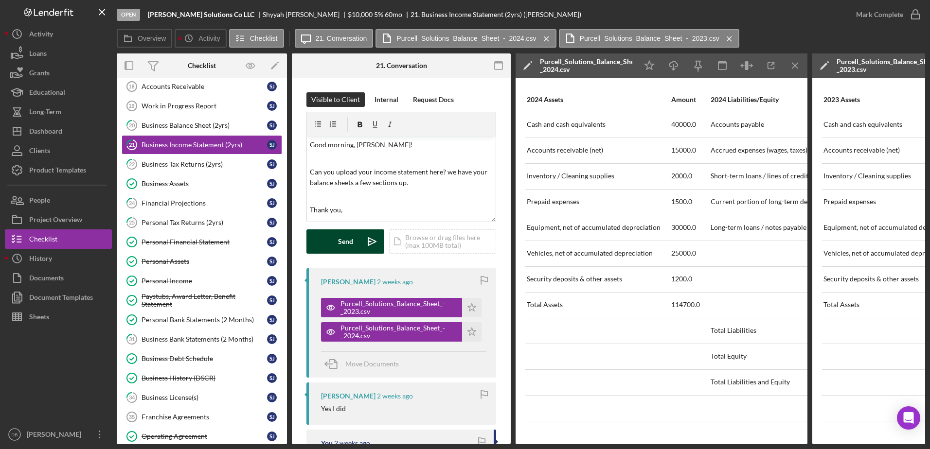
click at [358, 238] on button "Send Icon/icon-invite-send" at bounding box center [345, 242] width 78 height 24
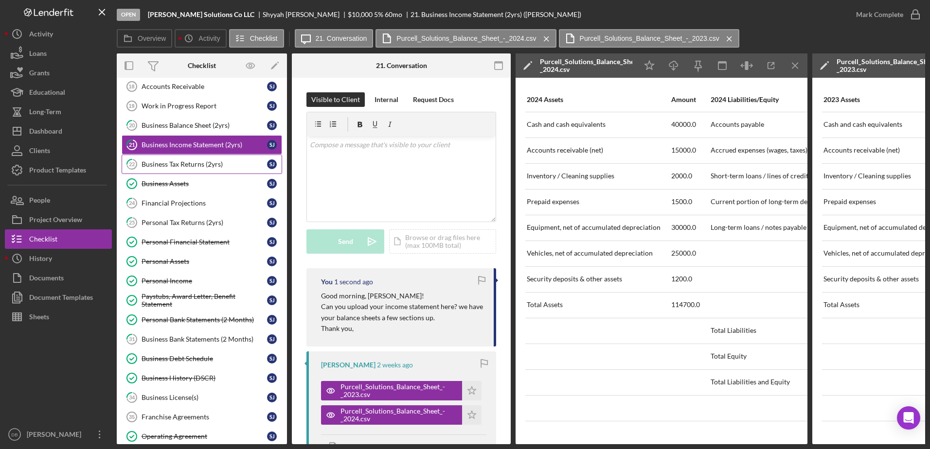
click at [153, 163] on div "Business Tax Returns (2yrs)" at bounding box center [204, 164] width 125 height 8
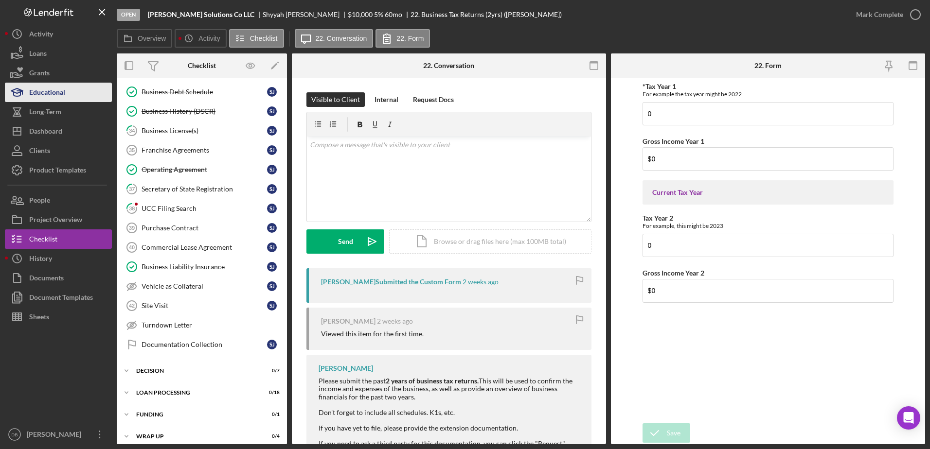
scroll to position [383, 0]
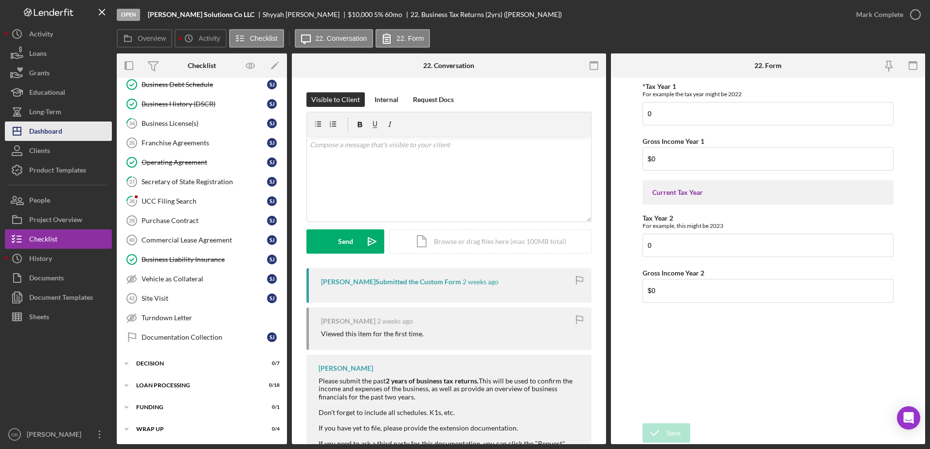
click at [65, 132] on button "Icon/Dashboard Dashboard" at bounding box center [58, 131] width 107 height 19
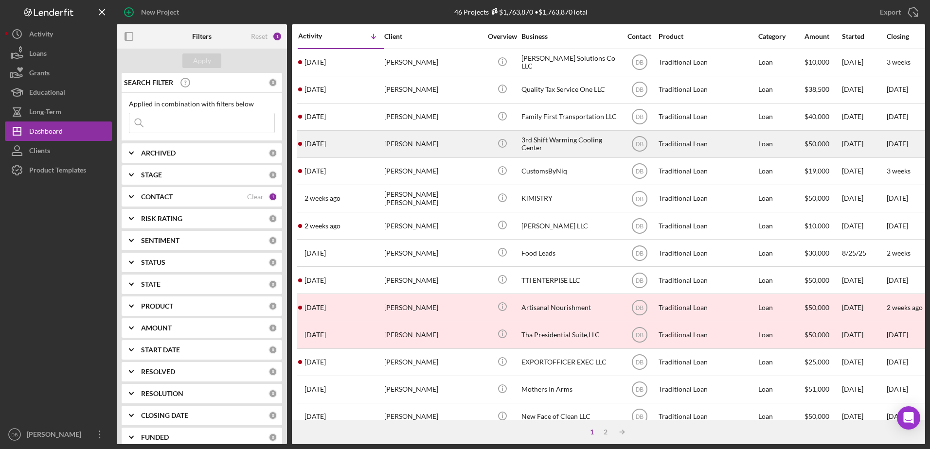
click at [404, 141] on div "[PERSON_NAME]" at bounding box center [432, 144] width 97 height 26
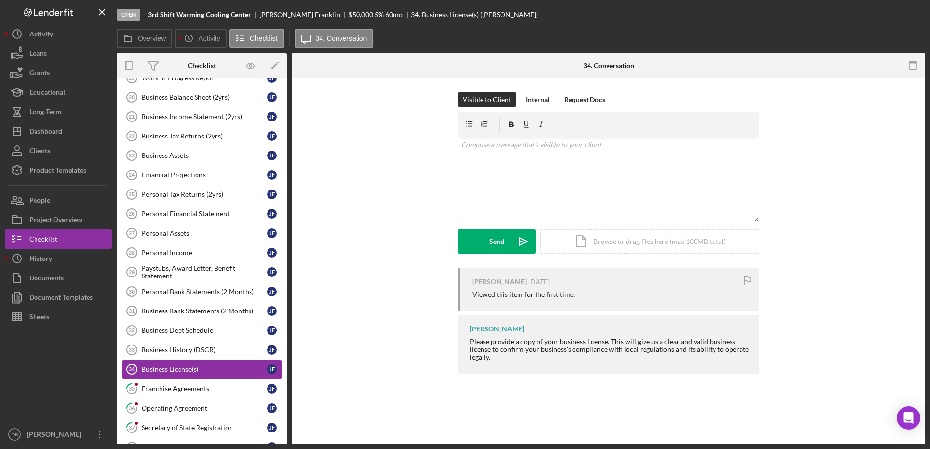
scroll to position [245, 0]
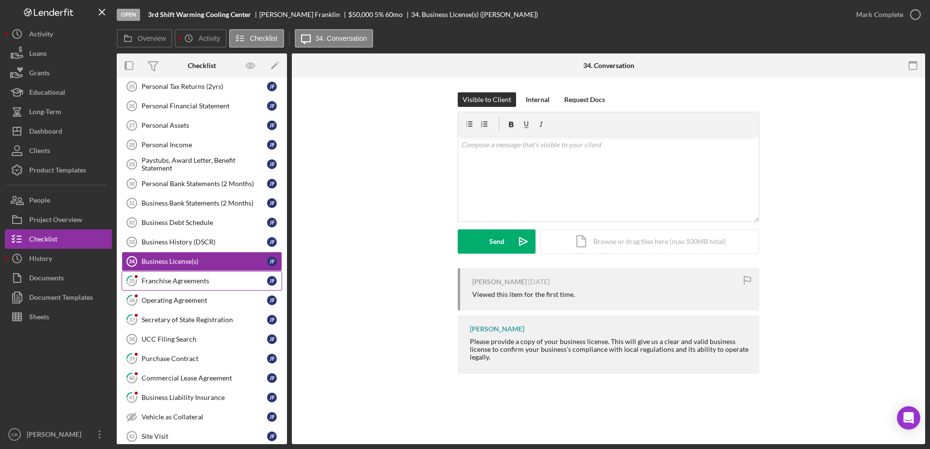
click at [183, 276] on link "35 Franchise Agreements [PERSON_NAME]" at bounding box center [202, 280] width 160 height 19
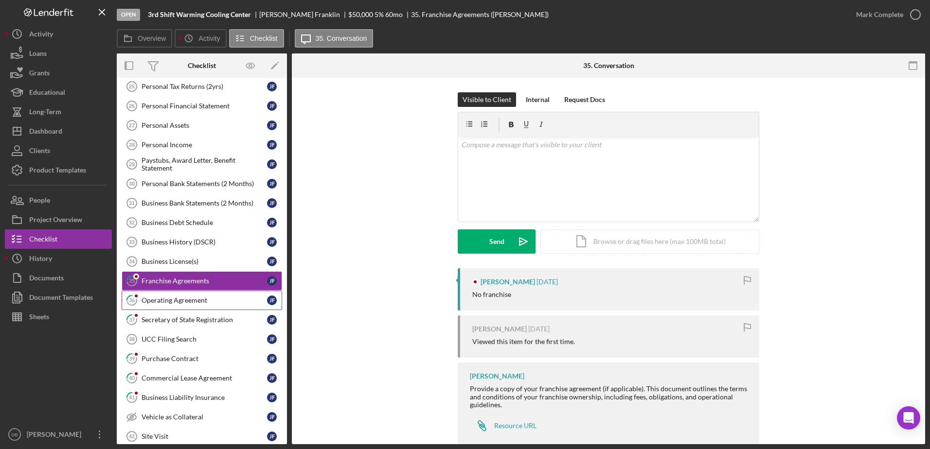
drag, startPoint x: 186, startPoint y: 302, endPoint x: 198, endPoint y: 314, distance: 16.5
click at [186, 302] on div "Operating Agreement" at bounding box center [204, 301] width 125 height 8
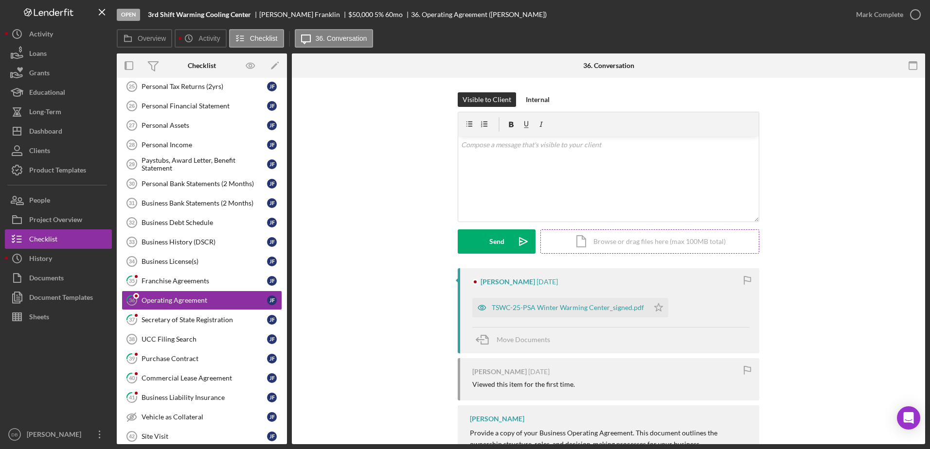
drag, startPoint x: 654, startPoint y: 306, endPoint x: 716, endPoint y: 239, distance: 91.9
click at [654, 306] on icon "Icon/Star" at bounding box center [658, 307] width 19 height 19
click at [893, 13] on div "Mark Complete" at bounding box center [879, 14] width 47 height 19
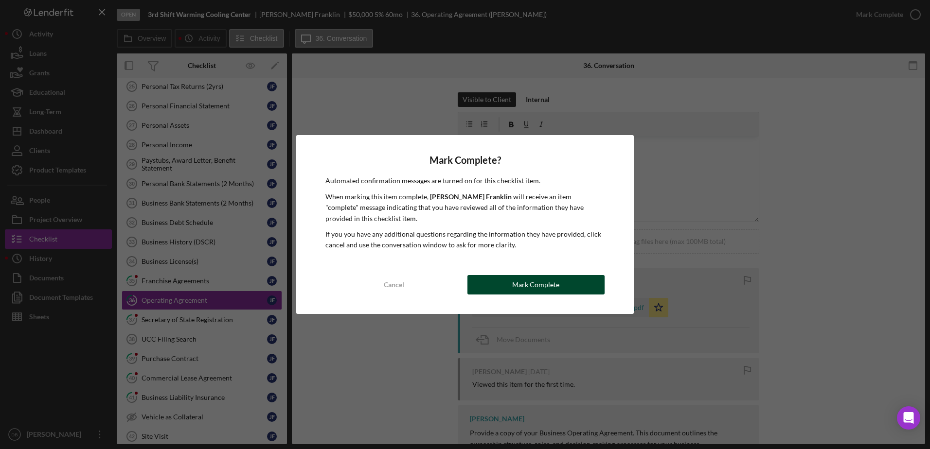
click at [574, 278] on button "Mark Complete" at bounding box center [535, 284] width 137 height 19
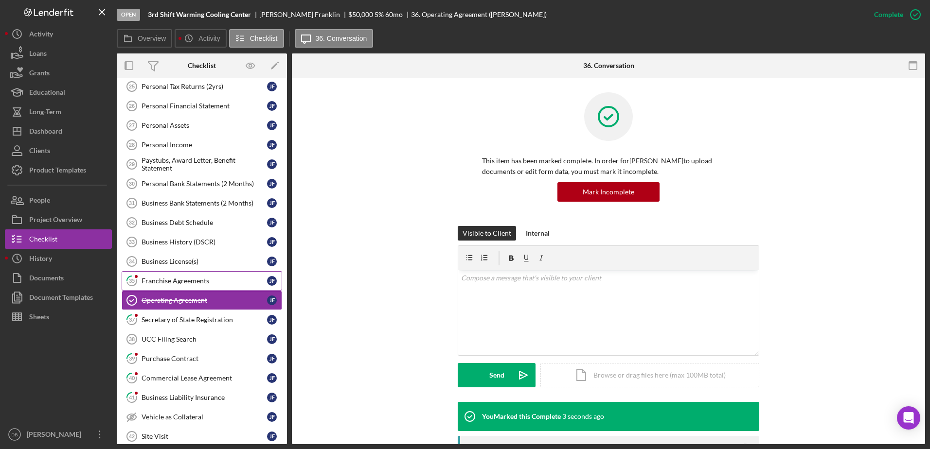
click at [177, 276] on link "35 Franchise Agreements [PERSON_NAME]" at bounding box center [202, 280] width 160 height 19
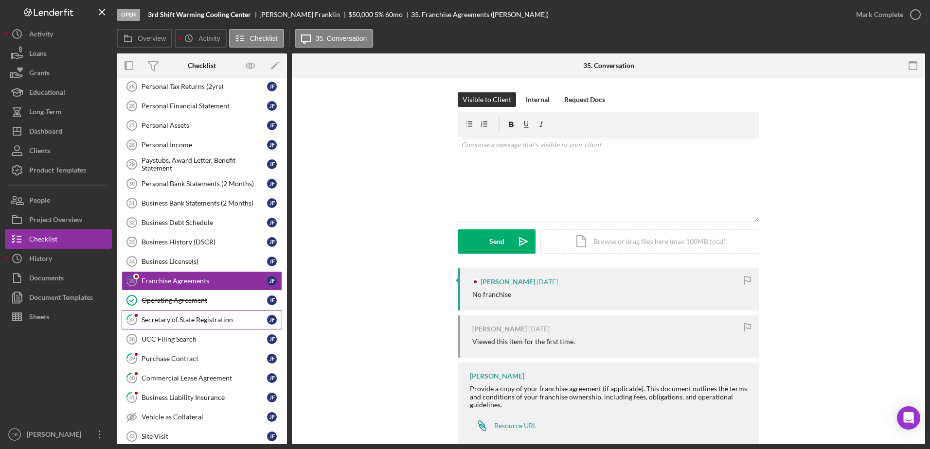
click at [158, 325] on link "37 Secretary of State Registration [PERSON_NAME]" at bounding box center [202, 319] width 160 height 19
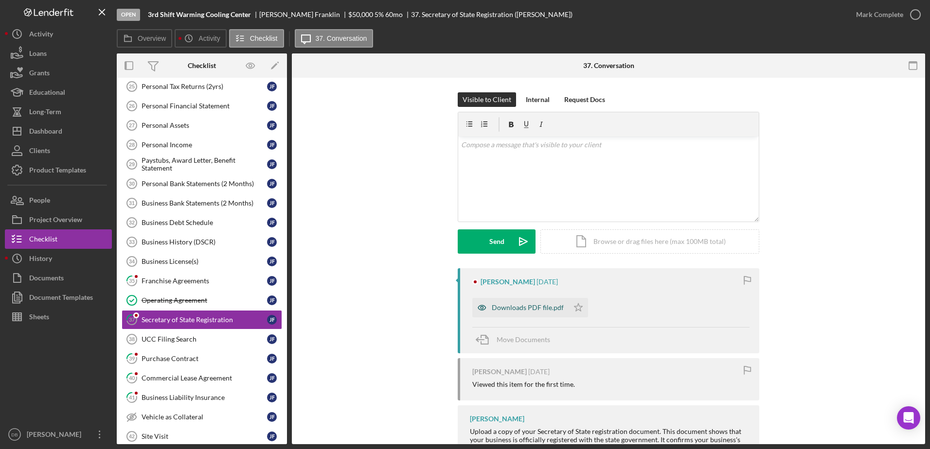
click at [513, 308] on div "Downloads PDF file.pdf" at bounding box center [528, 308] width 72 height 8
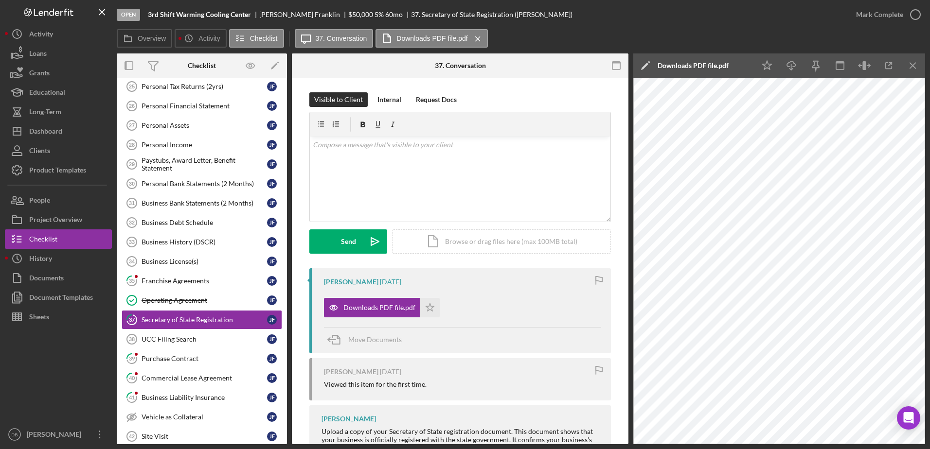
drag, startPoint x: 427, startPoint y: 310, endPoint x: 437, endPoint y: 301, distance: 13.8
click at [427, 309] on icon "Icon/Star" at bounding box center [429, 307] width 19 height 19
click at [205, 356] on div "Purchase Contract" at bounding box center [204, 359] width 125 height 8
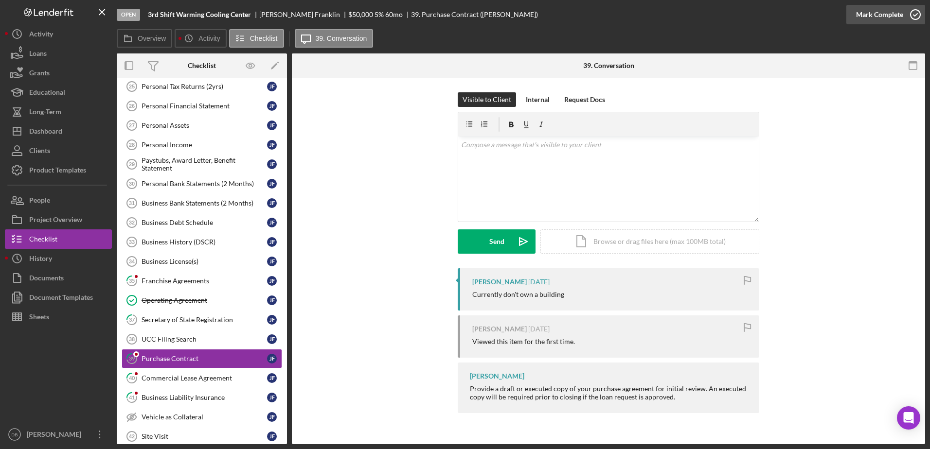
click at [917, 12] on icon "button" at bounding box center [915, 14] width 24 height 24
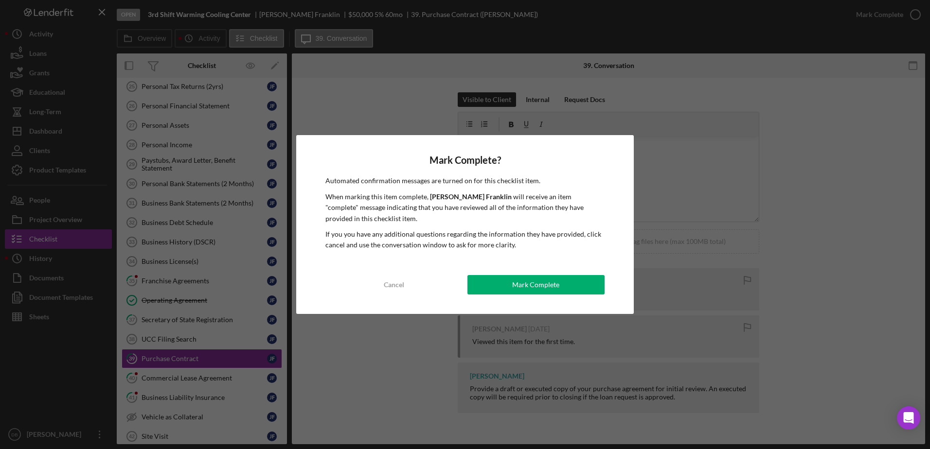
drag, startPoint x: 567, startPoint y: 282, endPoint x: 551, endPoint y: 286, distance: 16.0
click at [562, 280] on button "Mark Complete" at bounding box center [535, 284] width 137 height 19
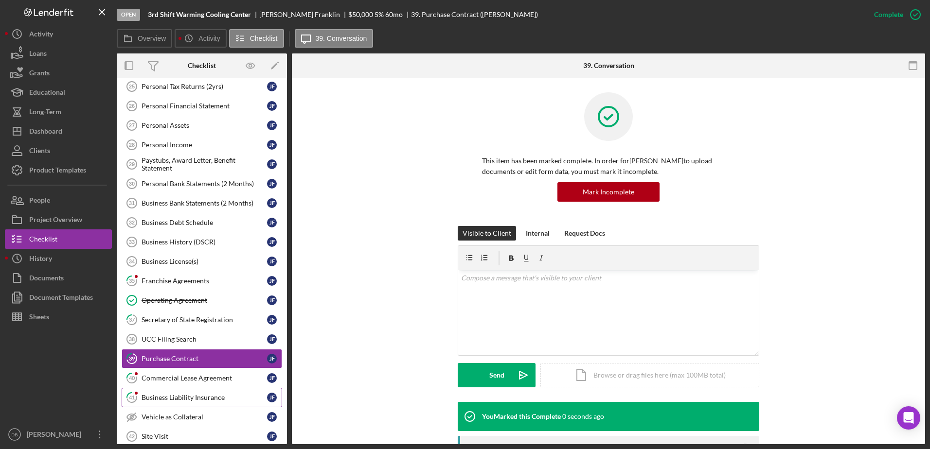
click at [196, 394] on div "Business Liability Insurance" at bounding box center [204, 398] width 125 height 8
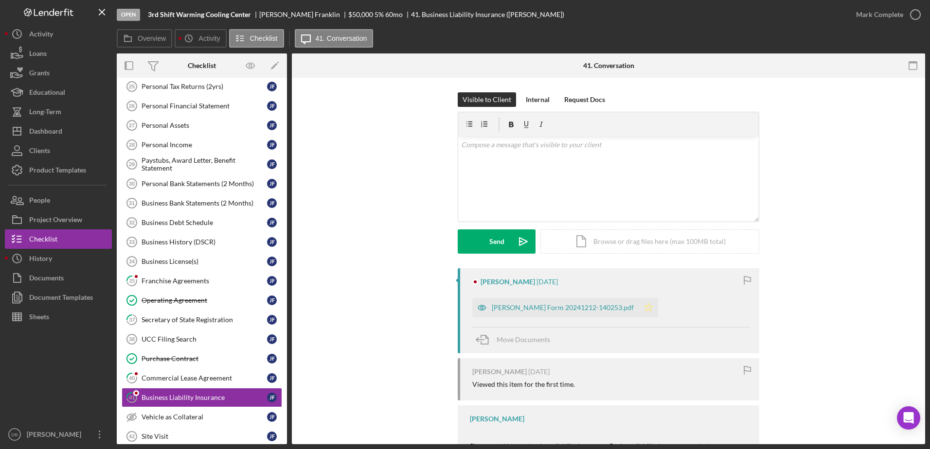
click at [639, 310] on icon "Icon/Star" at bounding box center [648, 307] width 19 height 19
click at [896, 21] on div "Mark Complete" at bounding box center [879, 14] width 47 height 19
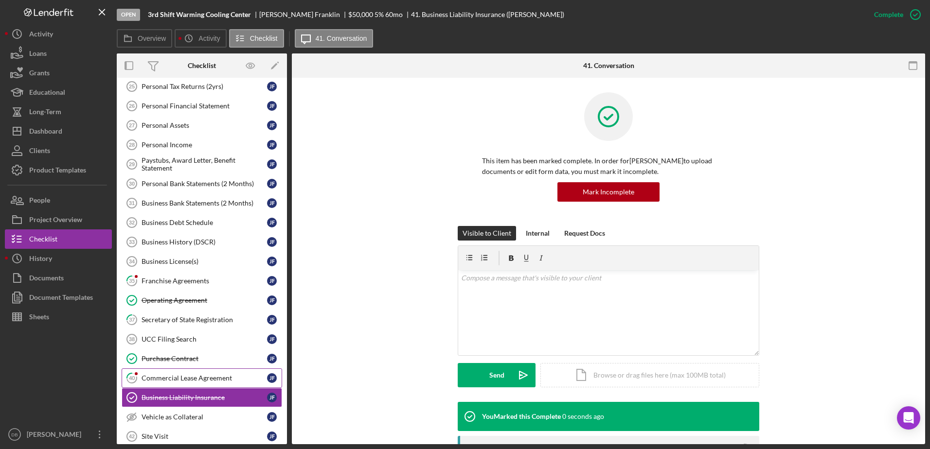
click at [193, 373] on link "40 Commercial Lease Agreement [PERSON_NAME]" at bounding box center [202, 378] width 160 height 19
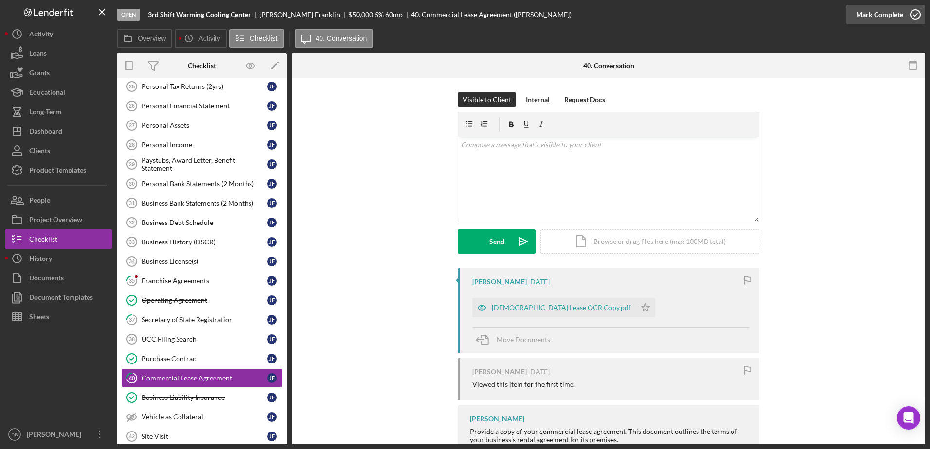
click at [906, 15] on icon "button" at bounding box center [915, 14] width 24 height 24
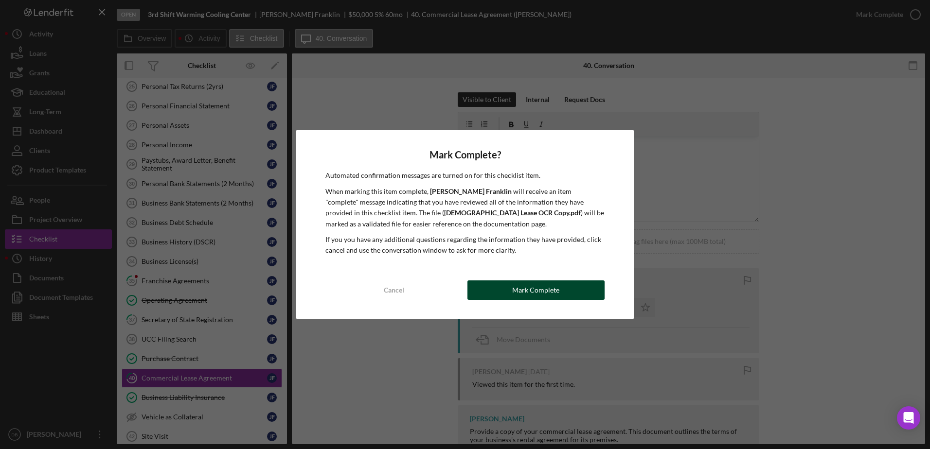
click at [514, 285] on div "Mark Complete" at bounding box center [535, 290] width 47 height 19
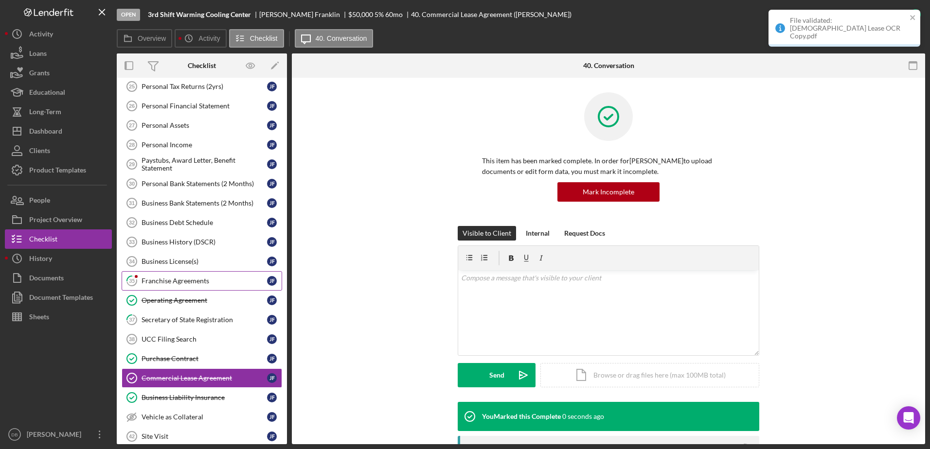
click at [172, 277] on div "Franchise Agreements" at bounding box center [204, 281] width 125 height 8
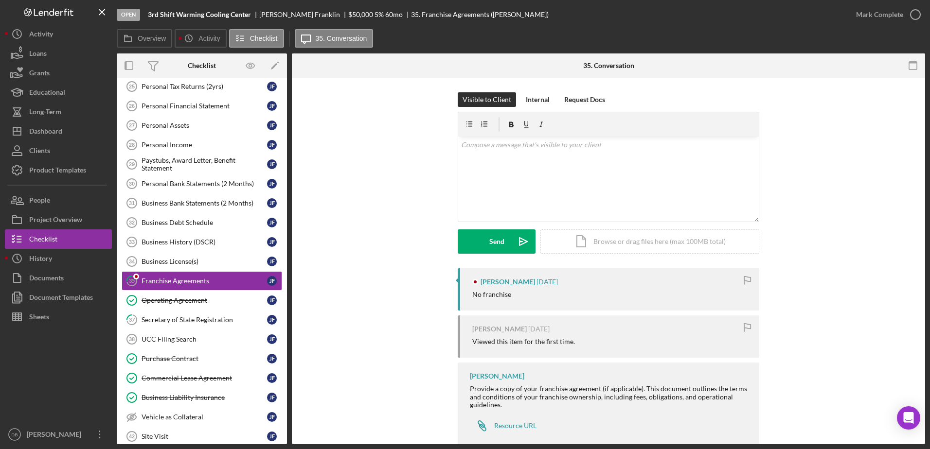
click at [921, 21] on div "Open 3rd Shift Warming Cooling Center [PERSON_NAME] $50,000 $50,000 5 % 60 mo 3…" at bounding box center [465, 224] width 930 height 449
click at [912, 18] on icon "button" at bounding box center [915, 14] width 24 height 24
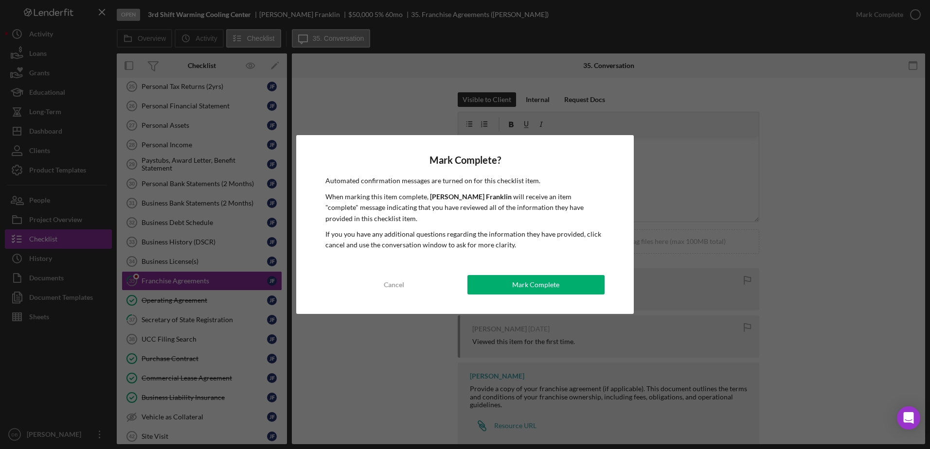
drag, startPoint x: 555, startPoint y: 292, endPoint x: 555, endPoint y: 298, distance: 5.9
click at [554, 292] on div "Mark Complete" at bounding box center [535, 284] width 47 height 19
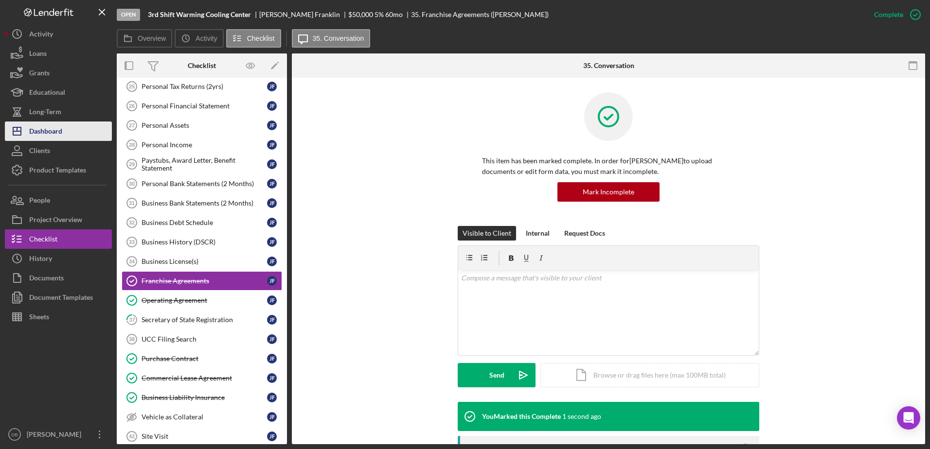
click at [74, 139] on button "Icon/Dashboard Dashboard" at bounding box center [58, 131] width 107 height 19
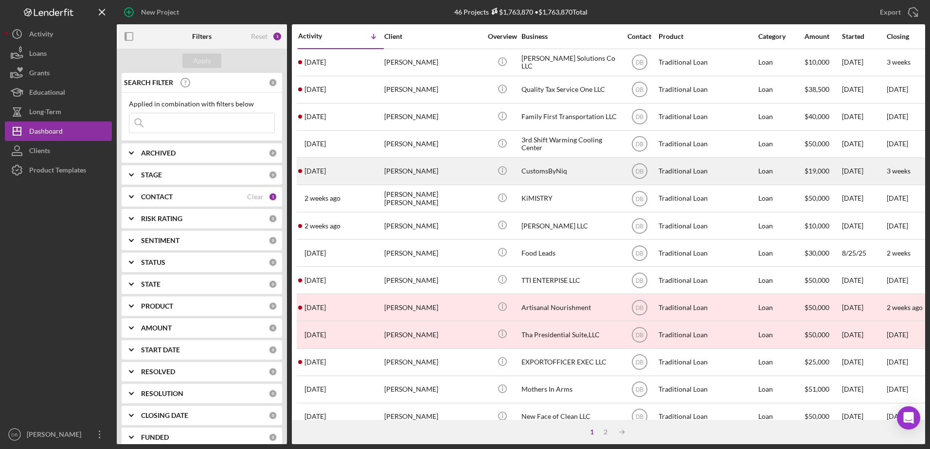
click at [410, 179] on div "[PERSON_NAME]" at bounding box center [432, 172] width 97 height 26
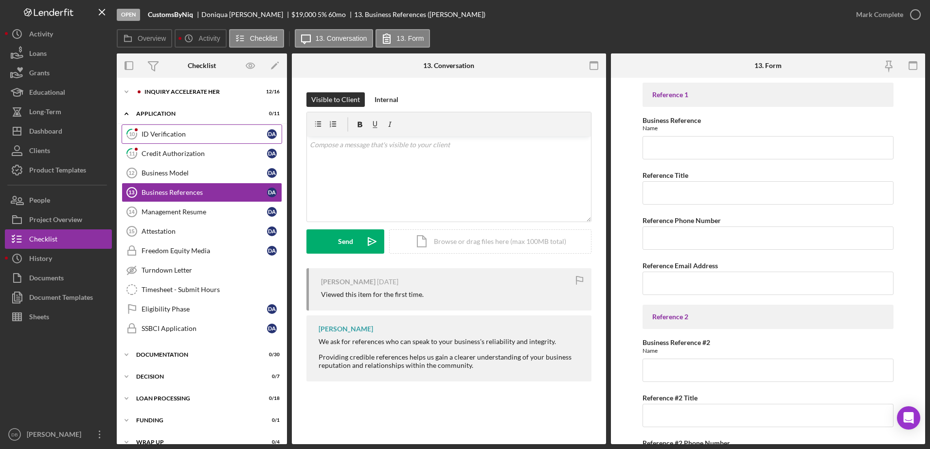
click at [166, 132] on div "ID Verification" at bounding box center [204, 134] width 125 height 8
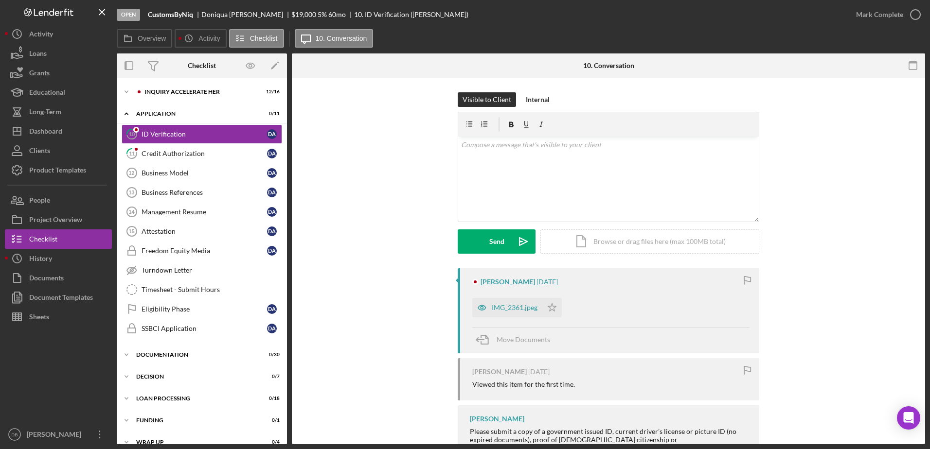
click at [550, 308] on icon "Icon/Star" at bounding box center [551, 307] width 19 height 19
click at [885, 19] on div "Mark Complete" at bounding box center [879, 14] width 47 height 19
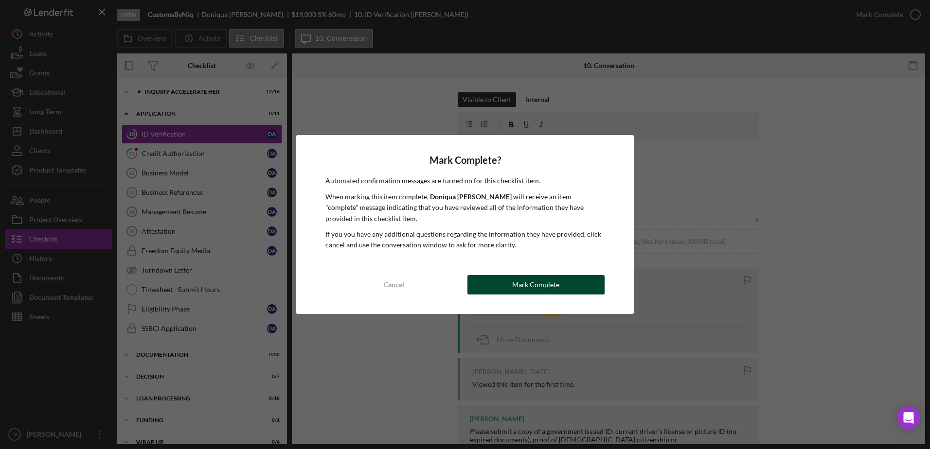
click at [500, 283] on button "Mark Complete" at bounding box center [535, 284] width 137 height 19
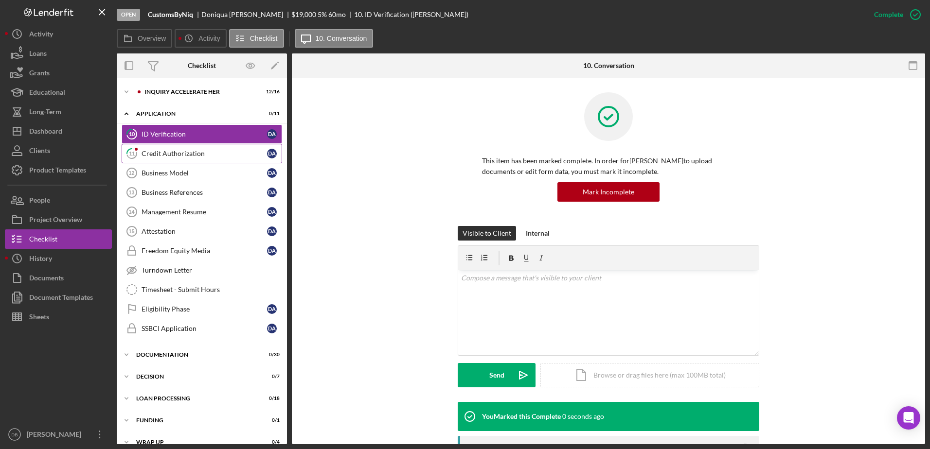
click at [201, 158] on div "Credit Authorization" at bounding box center [204, 154] width 125 height 8
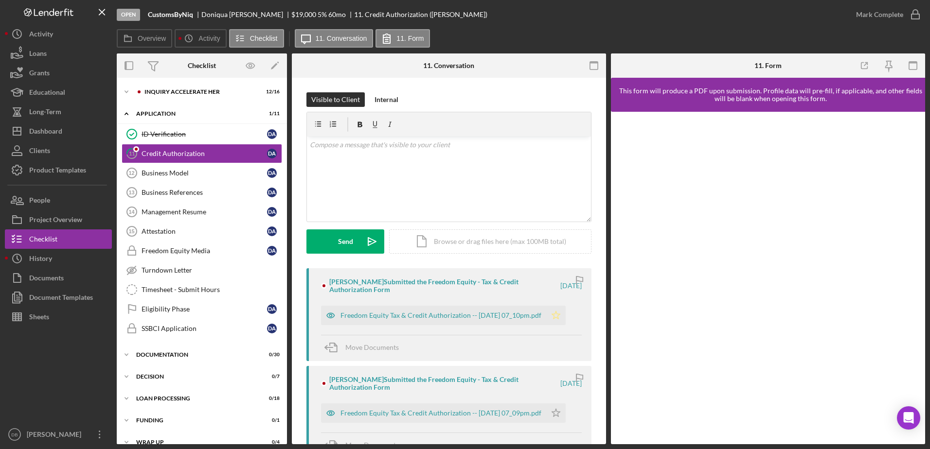
click at [561, 319] on icon "Icon/Star" at bounding box center [555, 315] width 19 height 19
click at [442, 312] on div "Freedom Equity Tax & Credit Authorization -- [DATE] 07_10pm.pdf" at bounding box center [440, 316] width 201 height 8
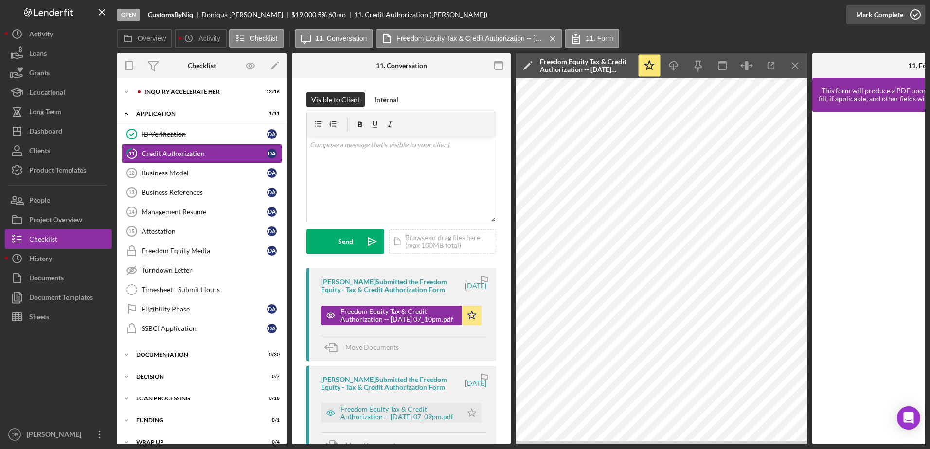
click at [903, 9] on icon "button" at bounding box center [915, 14] width 24 height 24
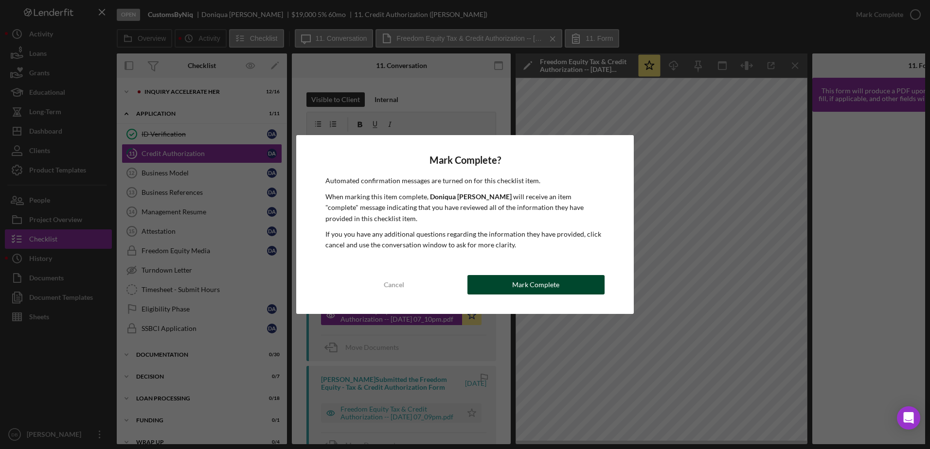
click at [528, 288] on div "Mark Complete" at bounding box center [535, 284] width 47 height 19
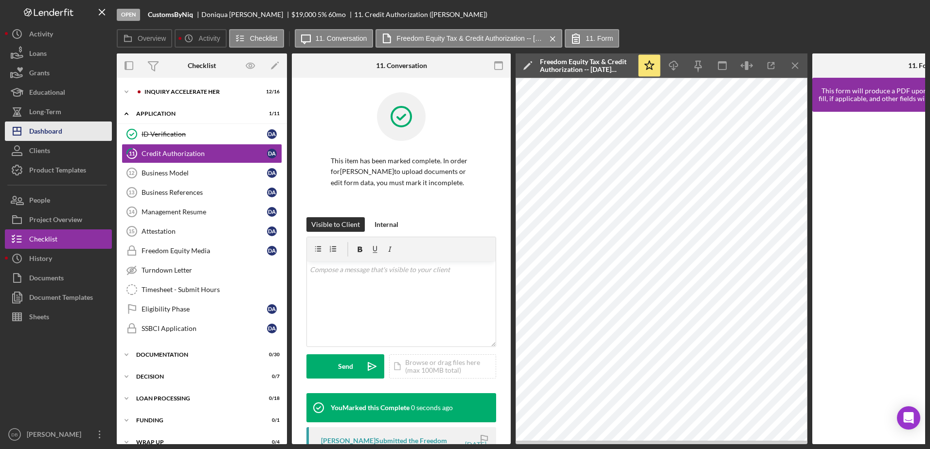
click at [57, 128] on div "Dashboard" at bounding box center [45, 133] width 33 height 22
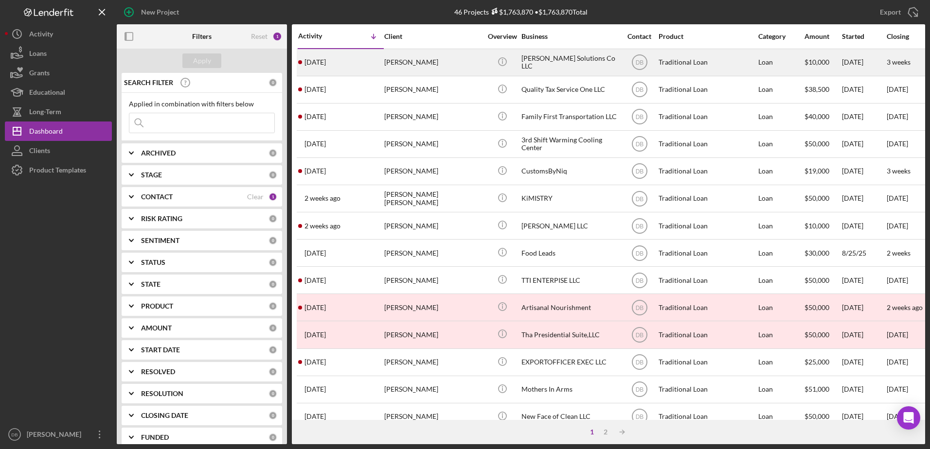
click at [313, 59] on time "[DATE]" at bounding box center [314, 62] width 21 height 8
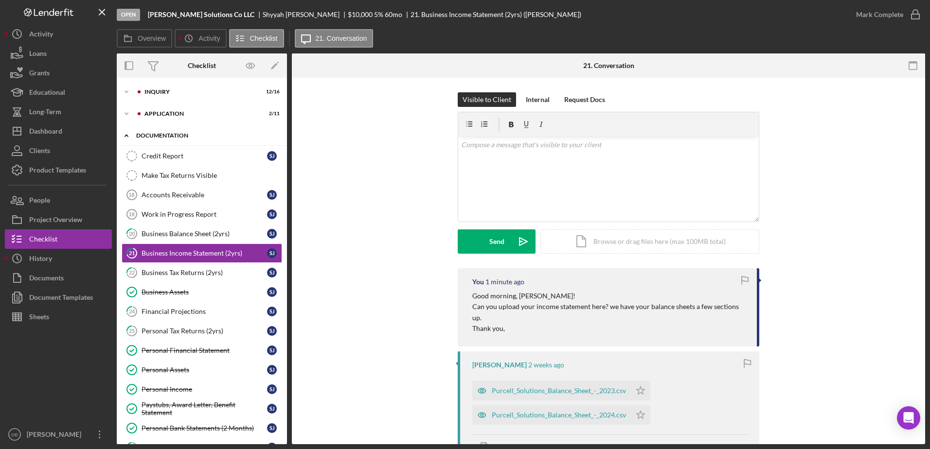
click at [137, 133] on div "Documentation" at bounding box center [205, 136] width 139 height 6
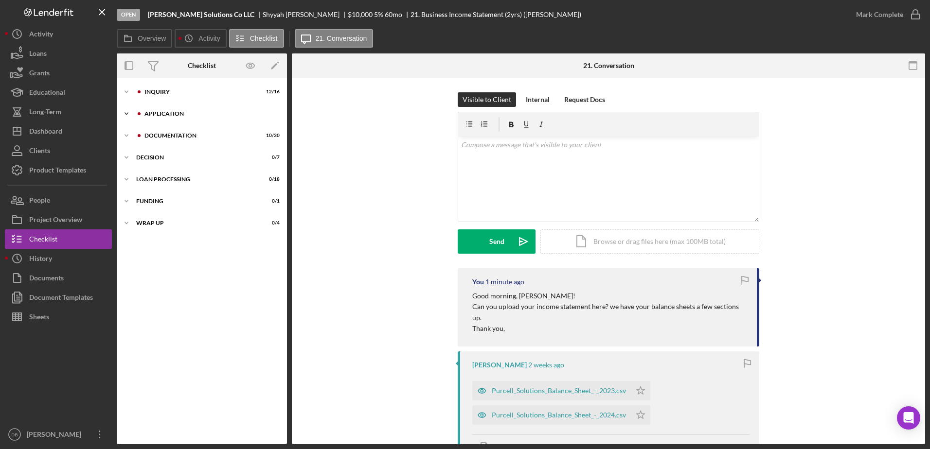
click at [160, 117] on div "Icon/Expander Application 2 / 11" at bounding box center [202, 113] width 170 height 19
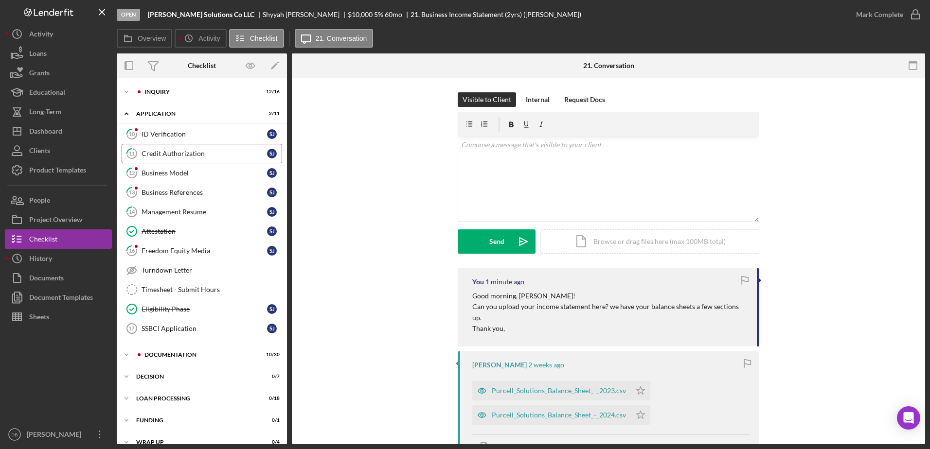
click at [160, 157] on div "Credit Authorization" at bounding box center [204, 154] width 125 height 8
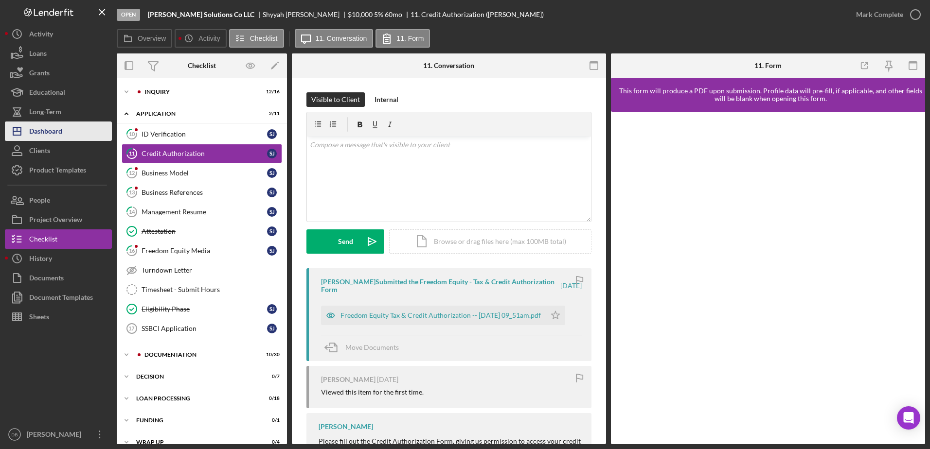
click at [66, 128] on button "Icon/Dashboard Dashboard" at bounding box center [58, 131] width 107 height 19
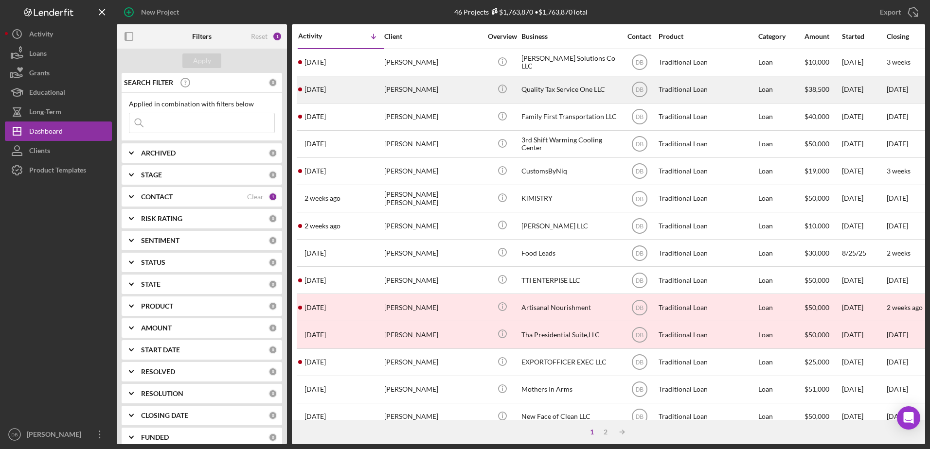
click at [465, 93] on div "[PERSON_NAME]" at bounding box center [432, 90] width 97 height 26
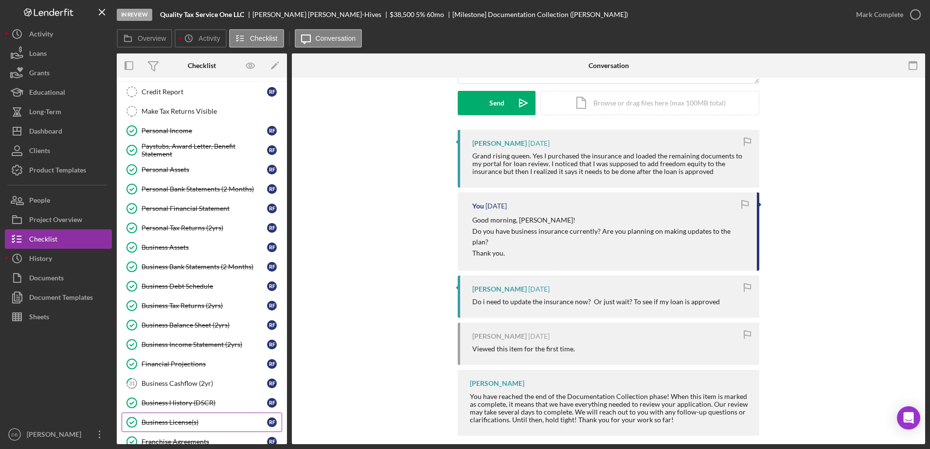
scroll to position [195, 0]
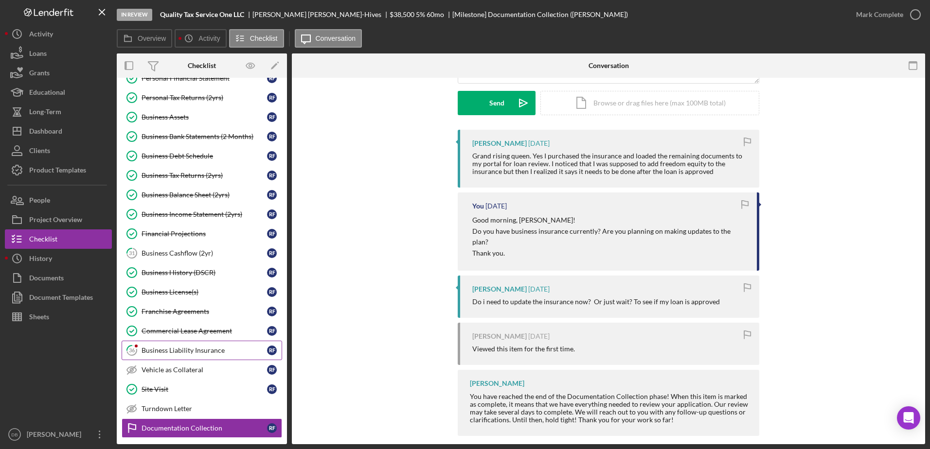
click at [178, 350] on div "Business Liability Insurance" at bounding box center [204, 351] width 125 height 8
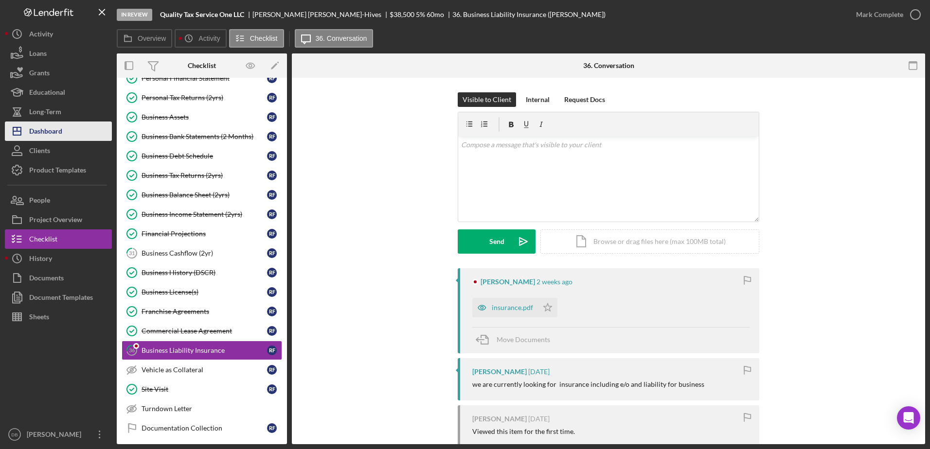
click at [70, 124] on button "Icon/Dashboard Dashboard" at bounding box center [58, 131] width 107 height 19
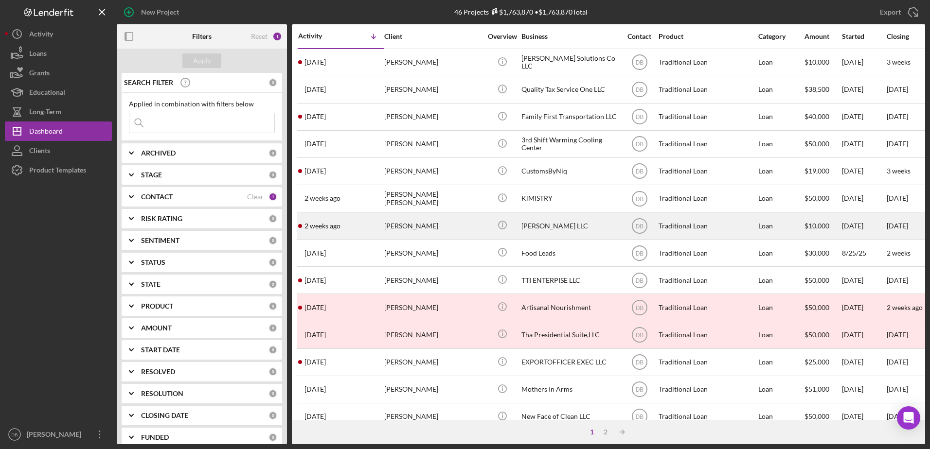
click at [453, 223] on div "[PERSON_NAME]" at bounding box center [432, 226] width 97 height 26
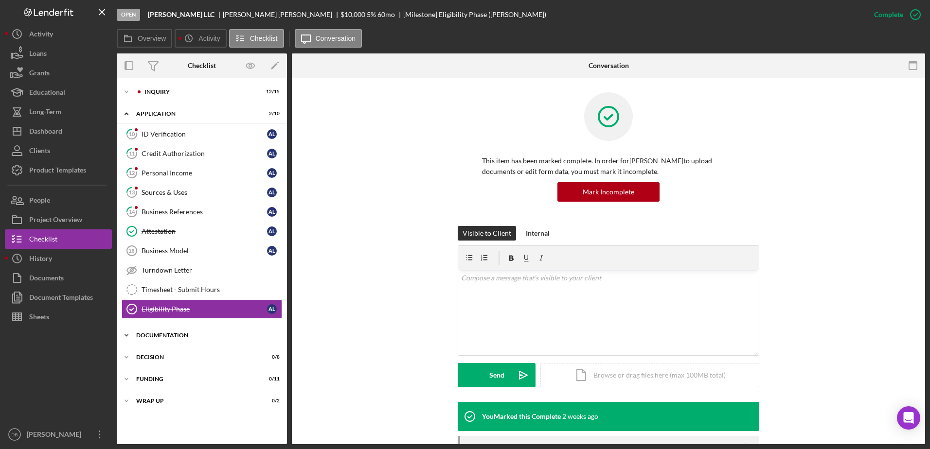
drag, startPoint x: 177, startPoint y: 119, endPoint x: 180, endPoint y: 127, distance: 9.6
click at [176, 119] on div "Icon/Expander Application 2 / 10" at bounding box center [202, 114] width 170 height 20
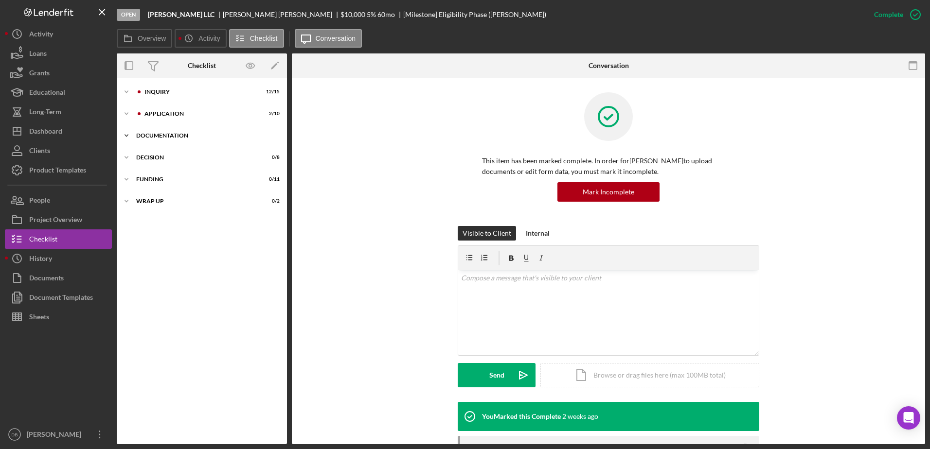
click at [186, 145] on div "Icon/Expander Documentation 0 / 22" at bounding box center [202, 135] width 170 height 19
click at [185, 137] on div "Documentation" at bounding box center [205, 136] width 139 height 6
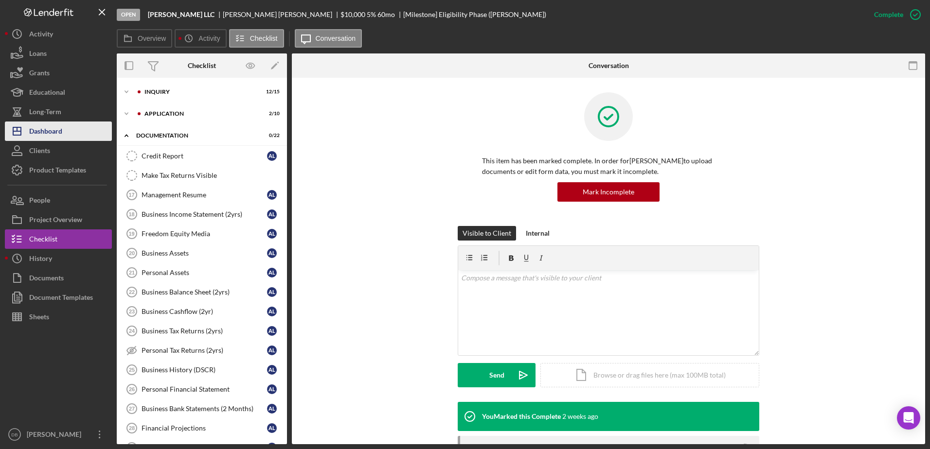
click at [61, 131] on div "Dashboard" at bounding box center [45, 133] width 33 height 22
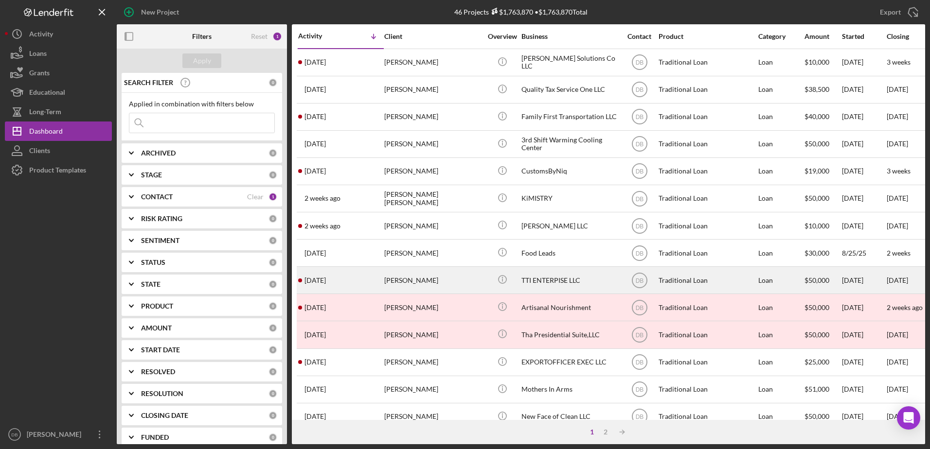
click at [373, 283] on div "[DATE] [PERSON_NAME]" at bounding box center [340, 280] width 85 height 26
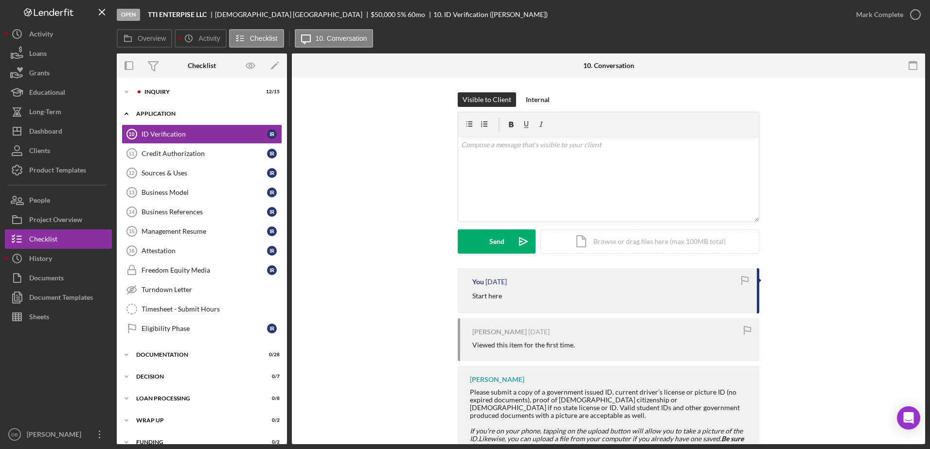
click at [164, 106] on div "Icon/Expander Application 0 / 11" at bounding box center [202, 114] width 170 height 20
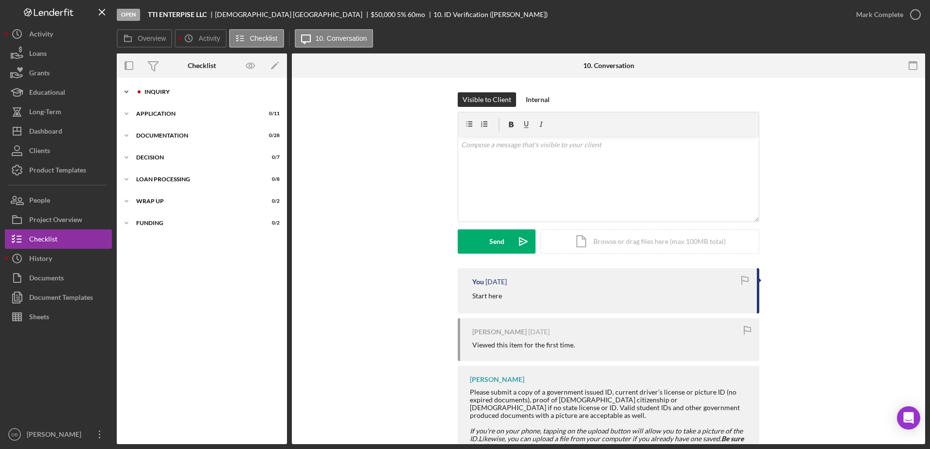
click at [169, 94] on div "Inquiry" at bounding box center [209, 92] width 130 height 6
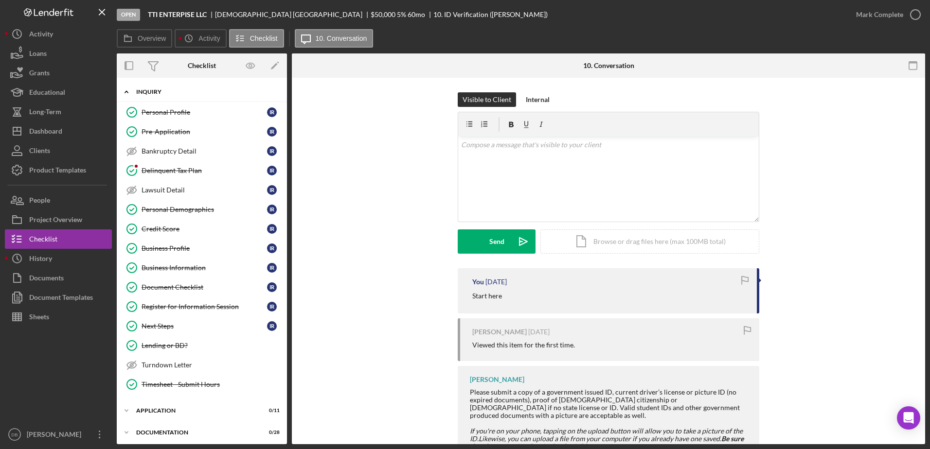
click at [169, 94] on div "Inquiry" at bounding box center [205, 92] width 139 height 6
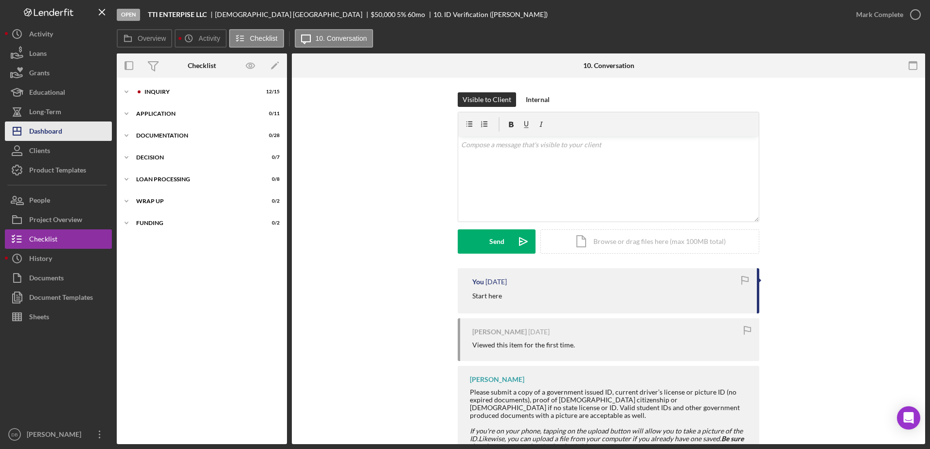
click at [67, 133] on button "Icon/Dashboard Dashboard" at bounding box center [58, 131] width 107 height 19
